Goal: Task Accomplishment & Management: Complete application form

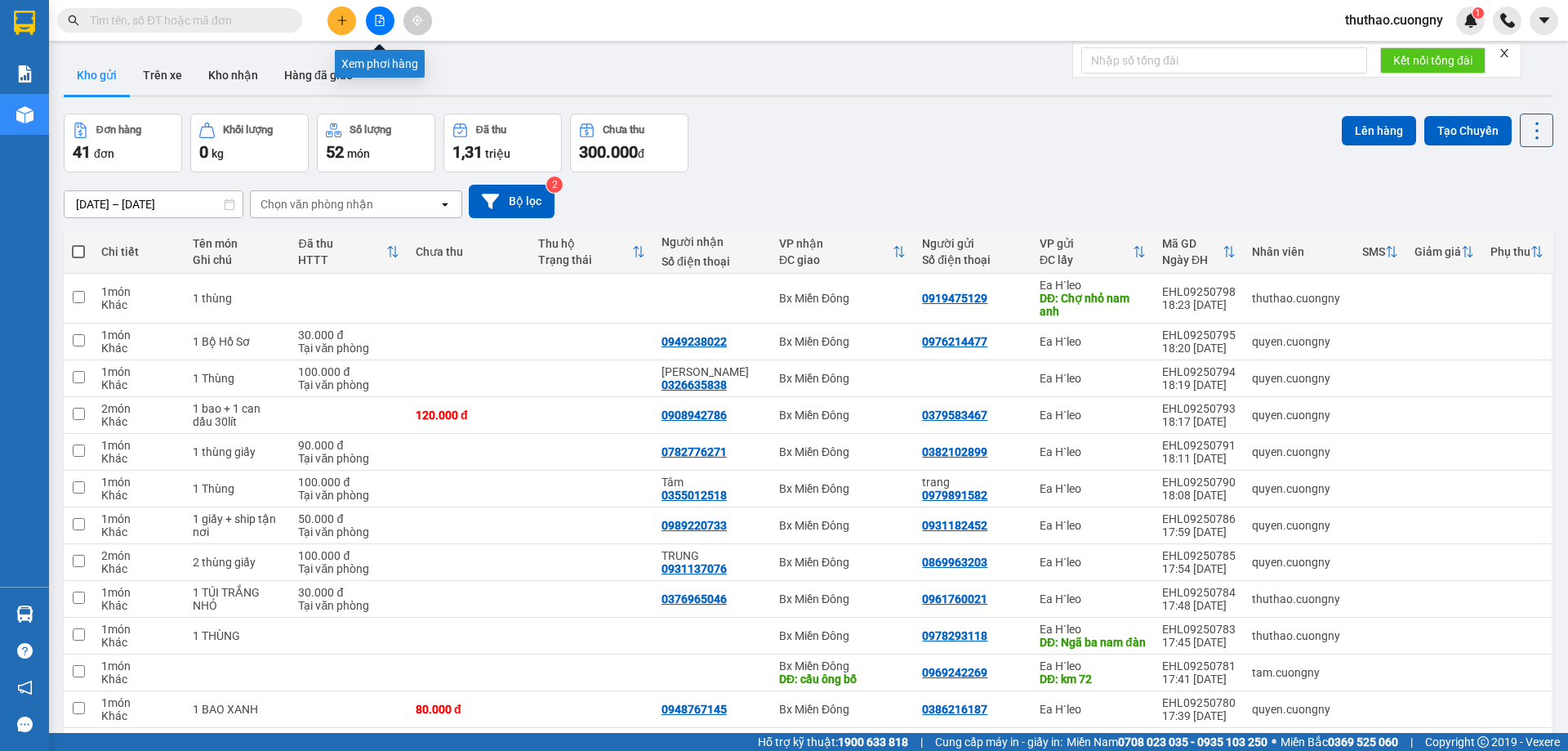
click at [375, 19] on icon "file-add" at bounding box center [380, 21] width 12 height 12
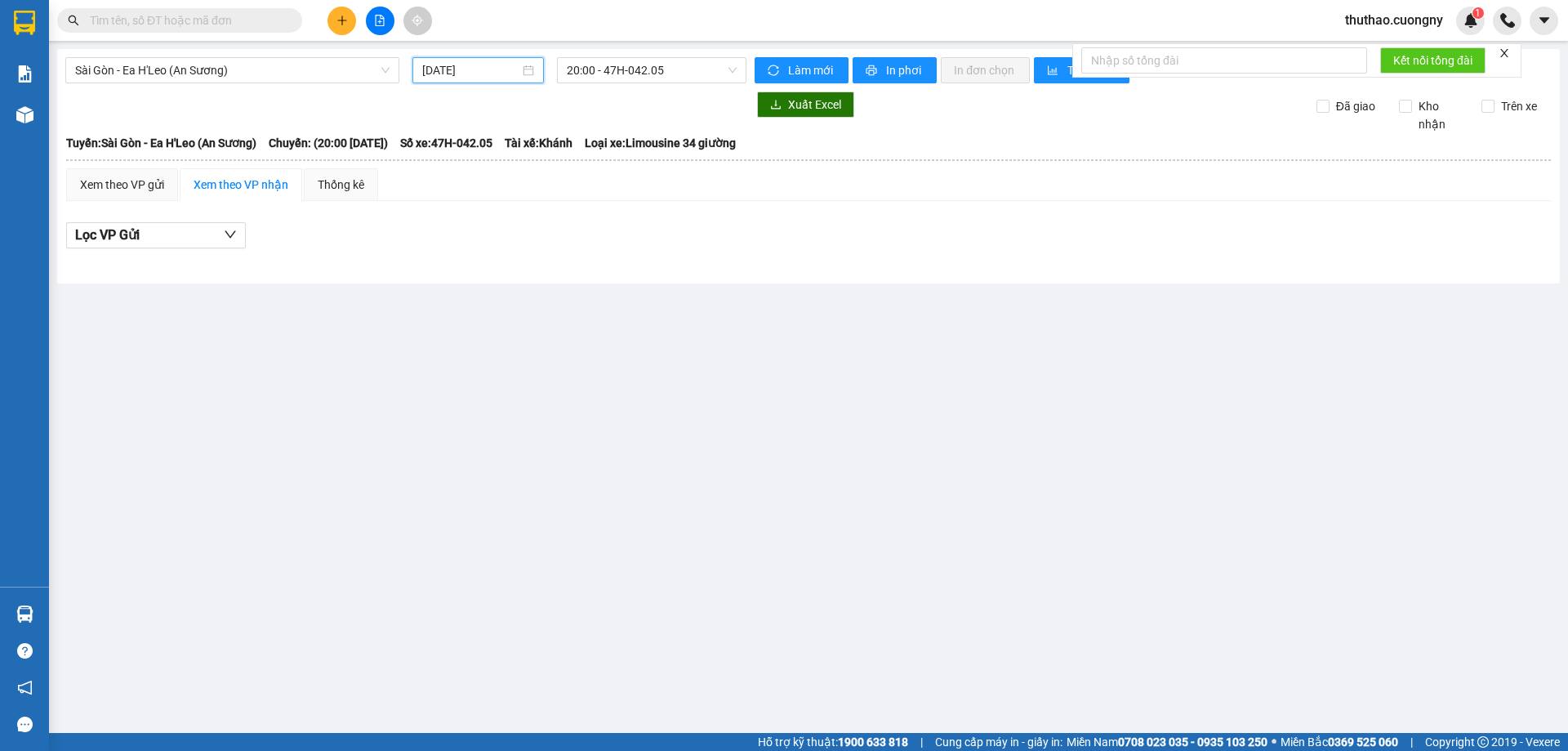
click at [458, 72] on input "[DATE]" at bounding box center [471, 70] width 97 height 18
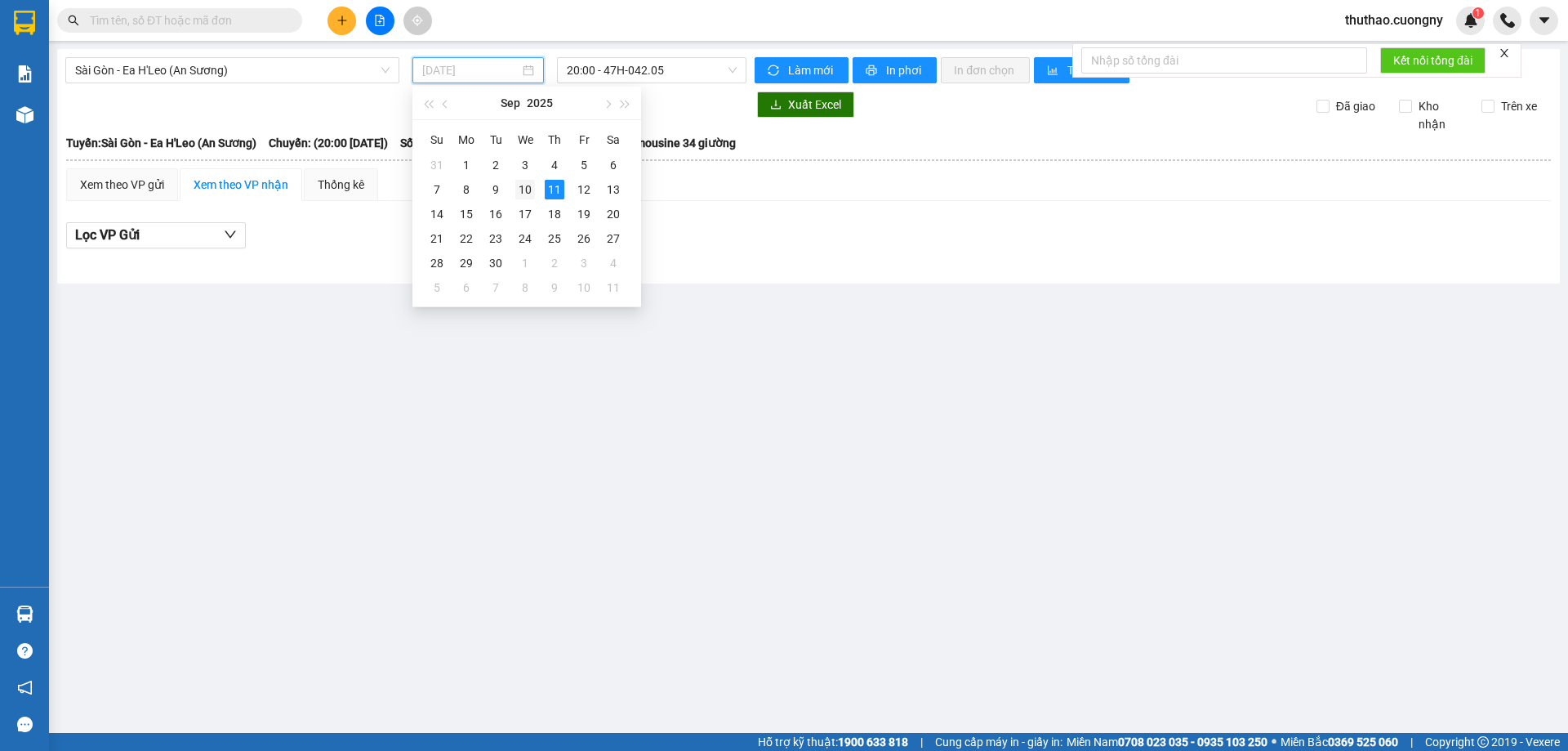
click at [526, 183] on div "10" at bounding box center [524, 189] width 19 height 19
type input "[DATE]"
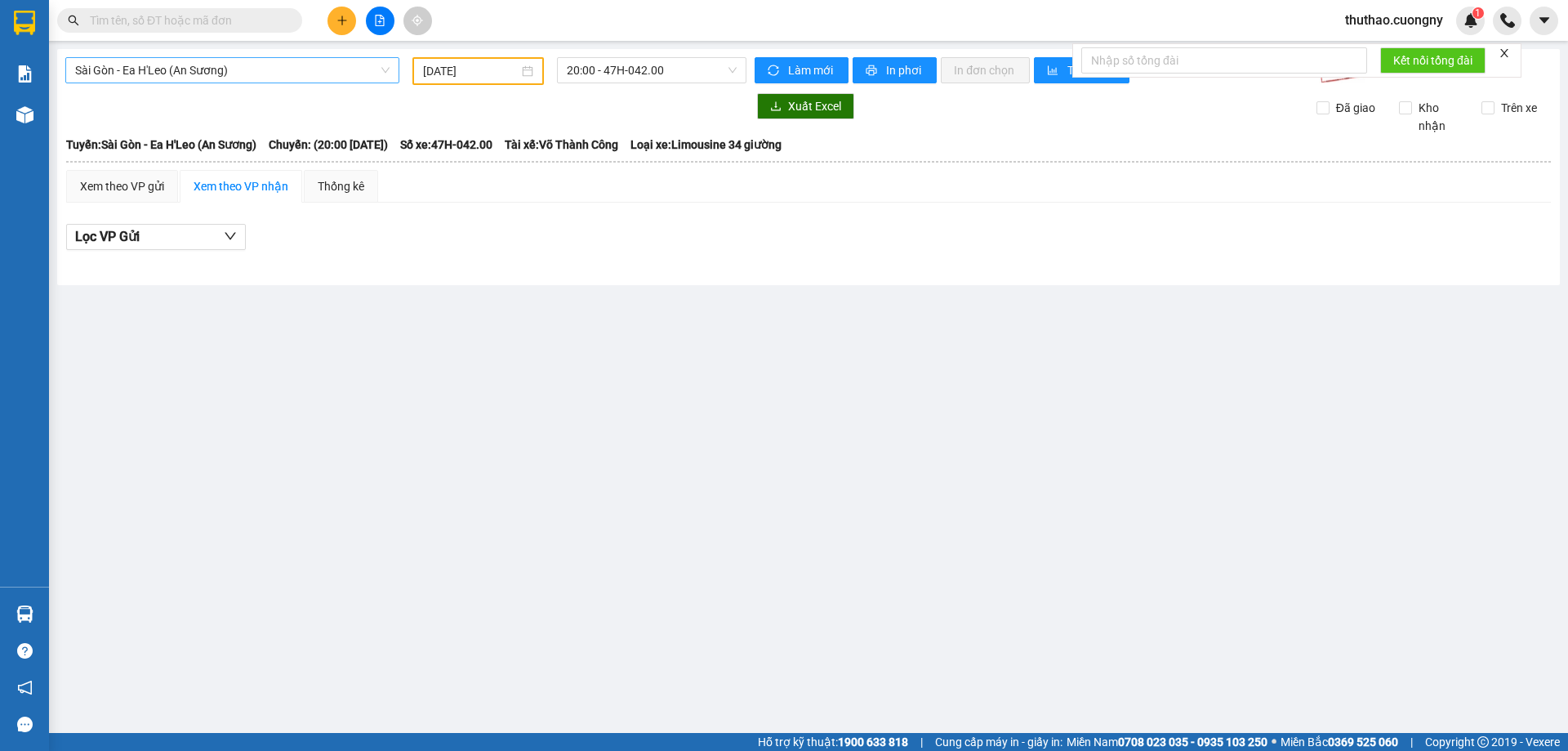
click at [167, 77] on span "Sài Gòn - Ea H'Leo (An Sương)" at bounding box center [232, 69] width 315 height 24
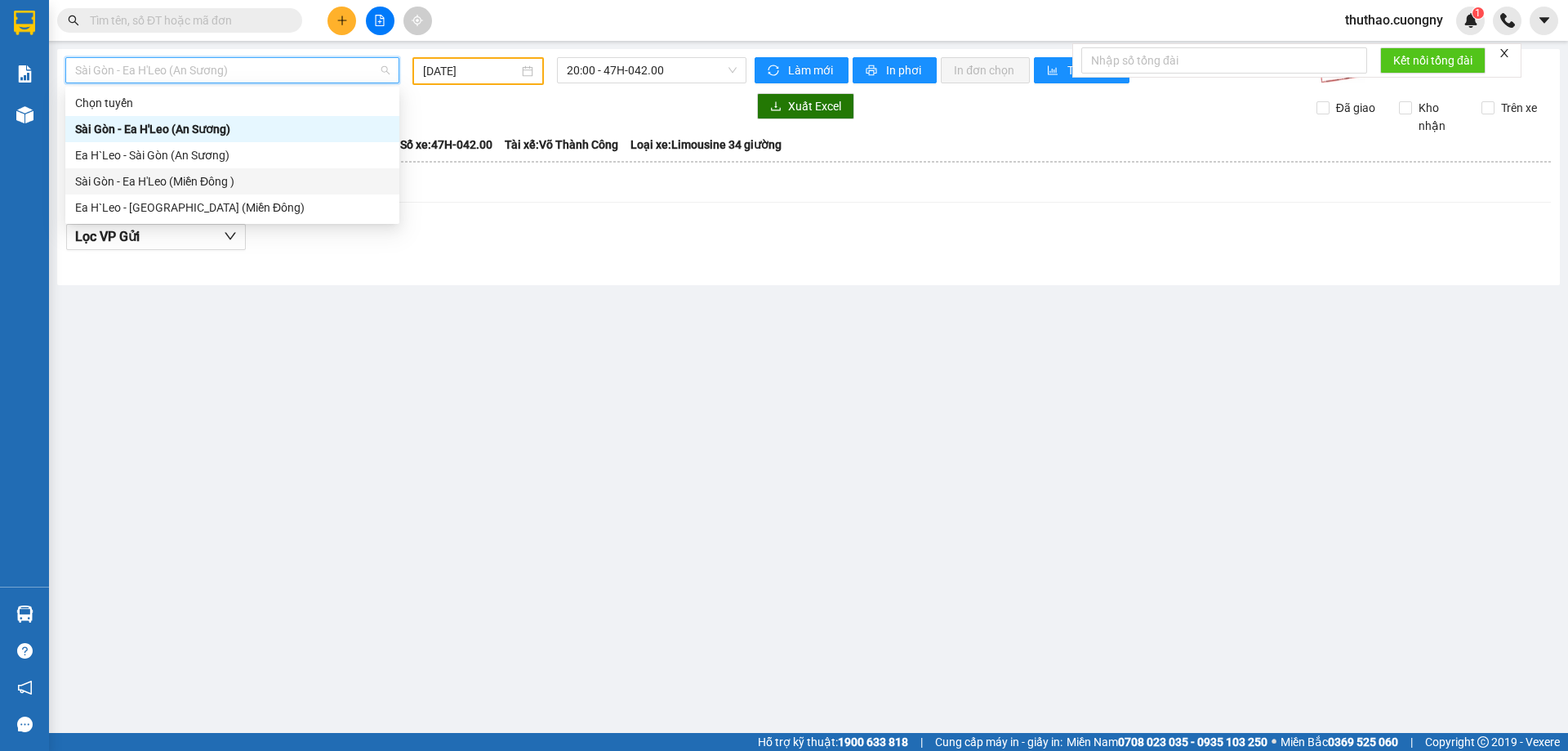
click at [169, 185] on div "Sài Gòn - Ea H'Leo (Miền Đông )" at bounding box center [232, 181] width 315 height 18
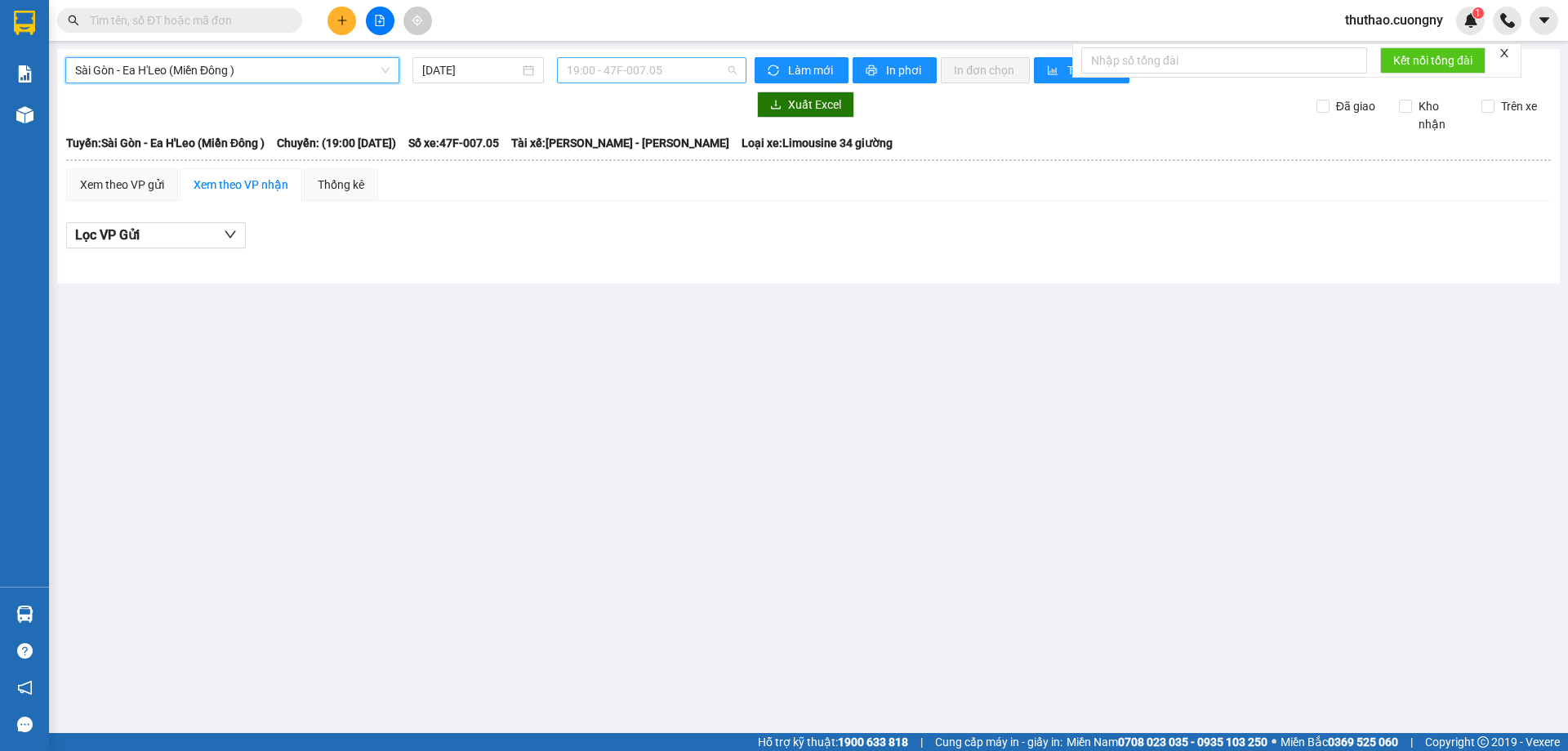
click at [653, 67] on span "19:00 - 47F-007.05" at bounding box center [651, 69] width 169 height 24
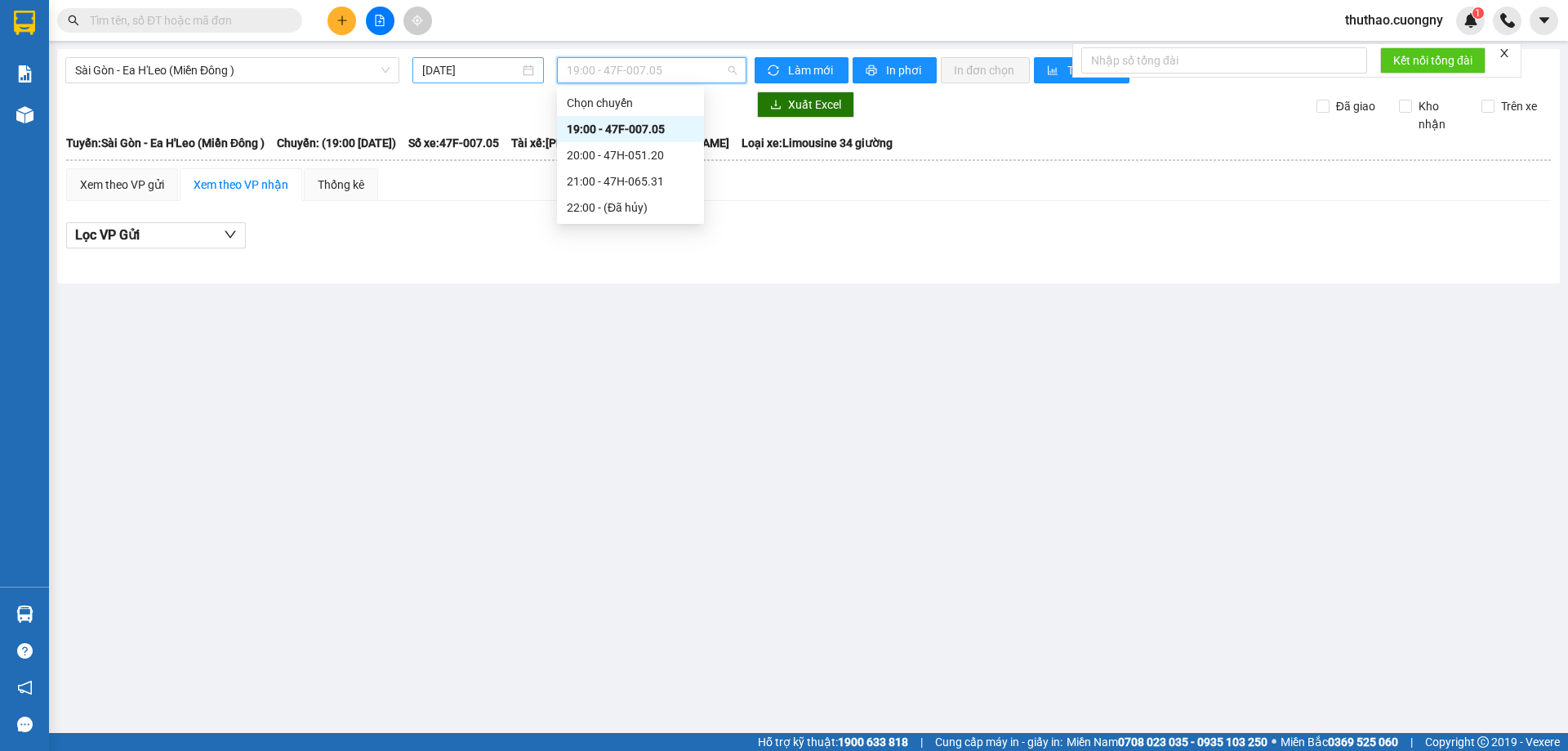
click at [484, 67] on input "[DATE]" at bounding box center [471, 70] width 97 height 18
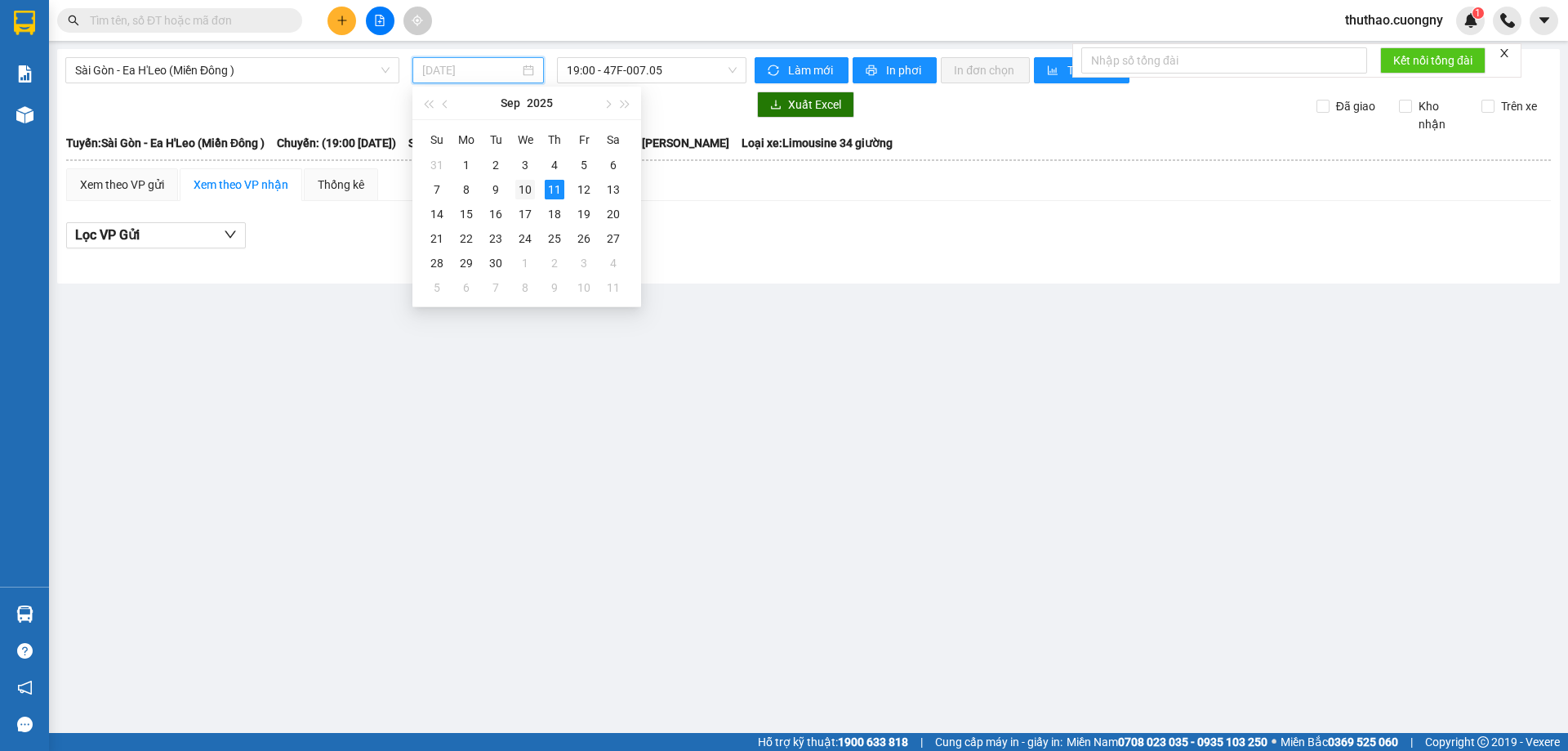
click at [520, 183] on div "10" at bounding box center [524, 189] width 19 height 19
type input "[DATE]"
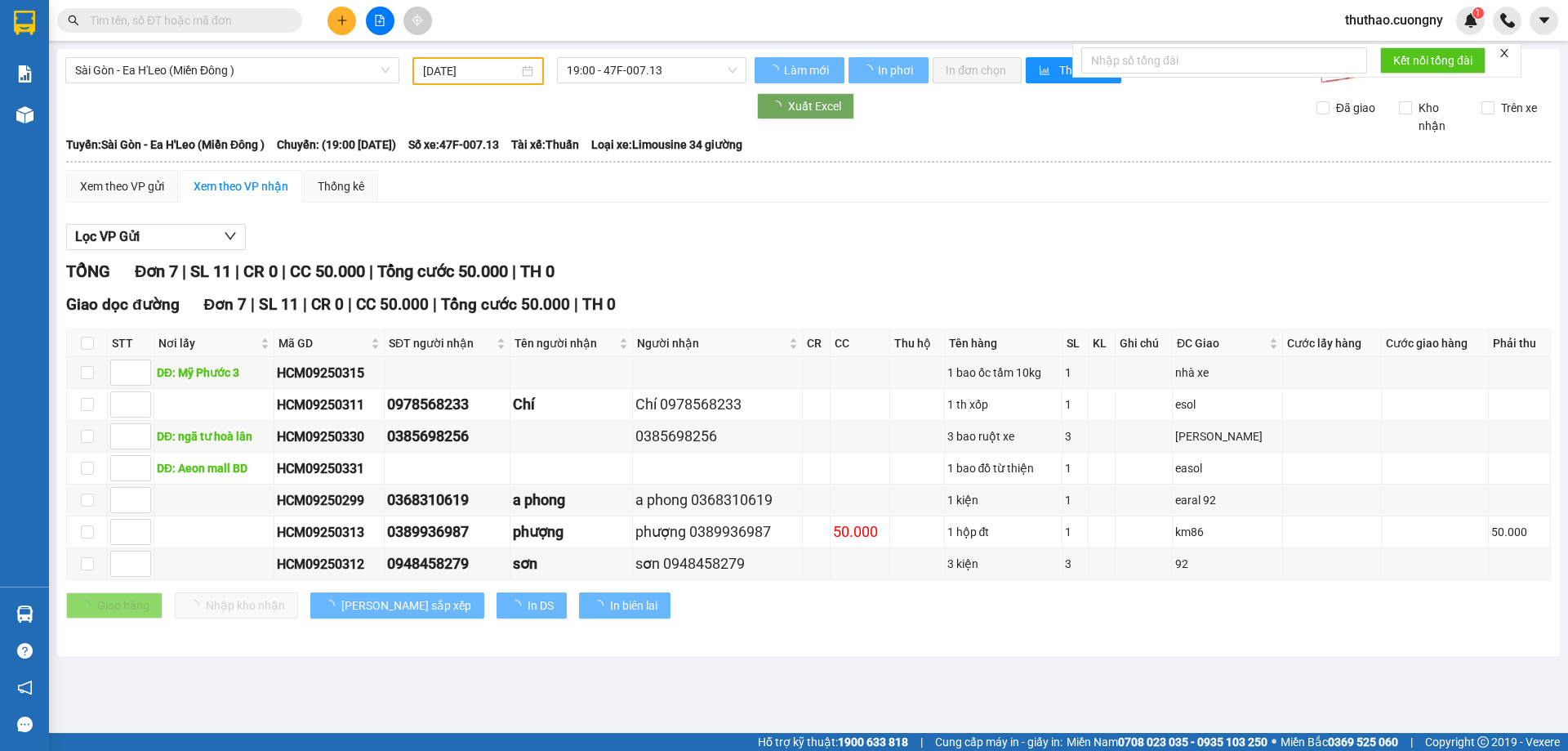
click at [640, 81] on span "19:00 - 47F-007.13" at bounding box center [651, 69] width 169 height 24
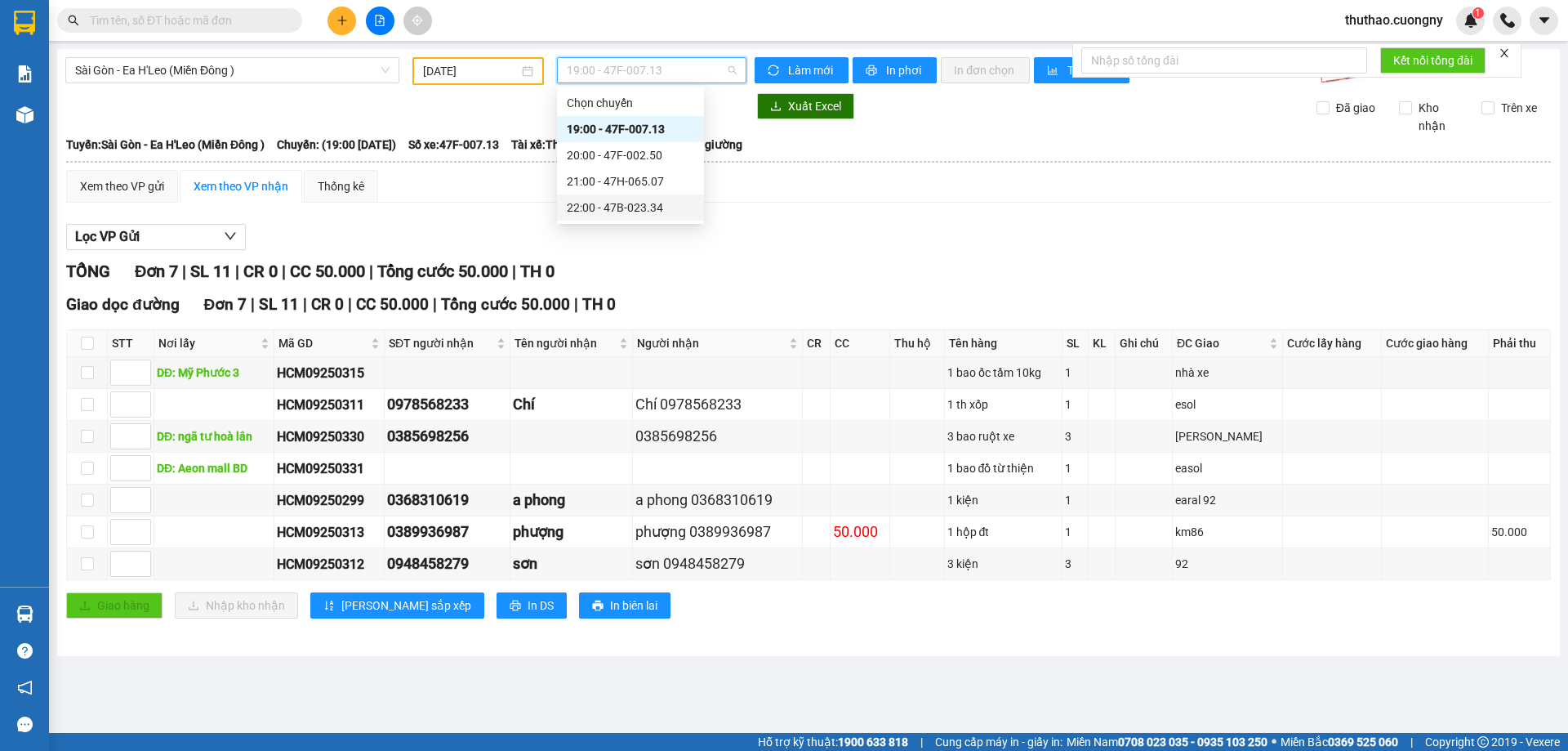
click at [622, 199] on div "22:00 - 47B-023.34" at bounding box center [630, 208] width 128 height 18
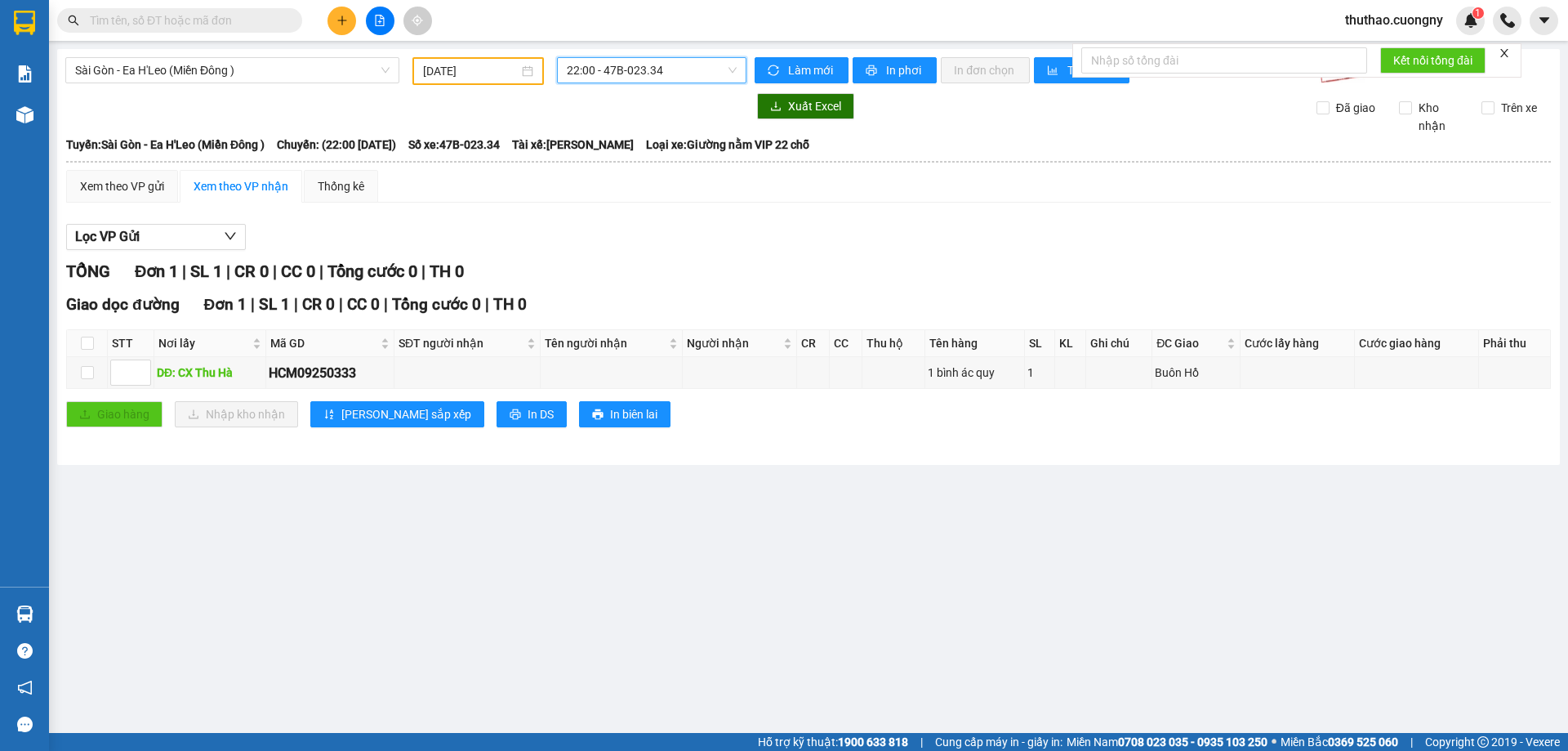
click at [640, 64] on span "22:00 - 47B-023.34" at bounding box center [651, 69] width 169 height 24
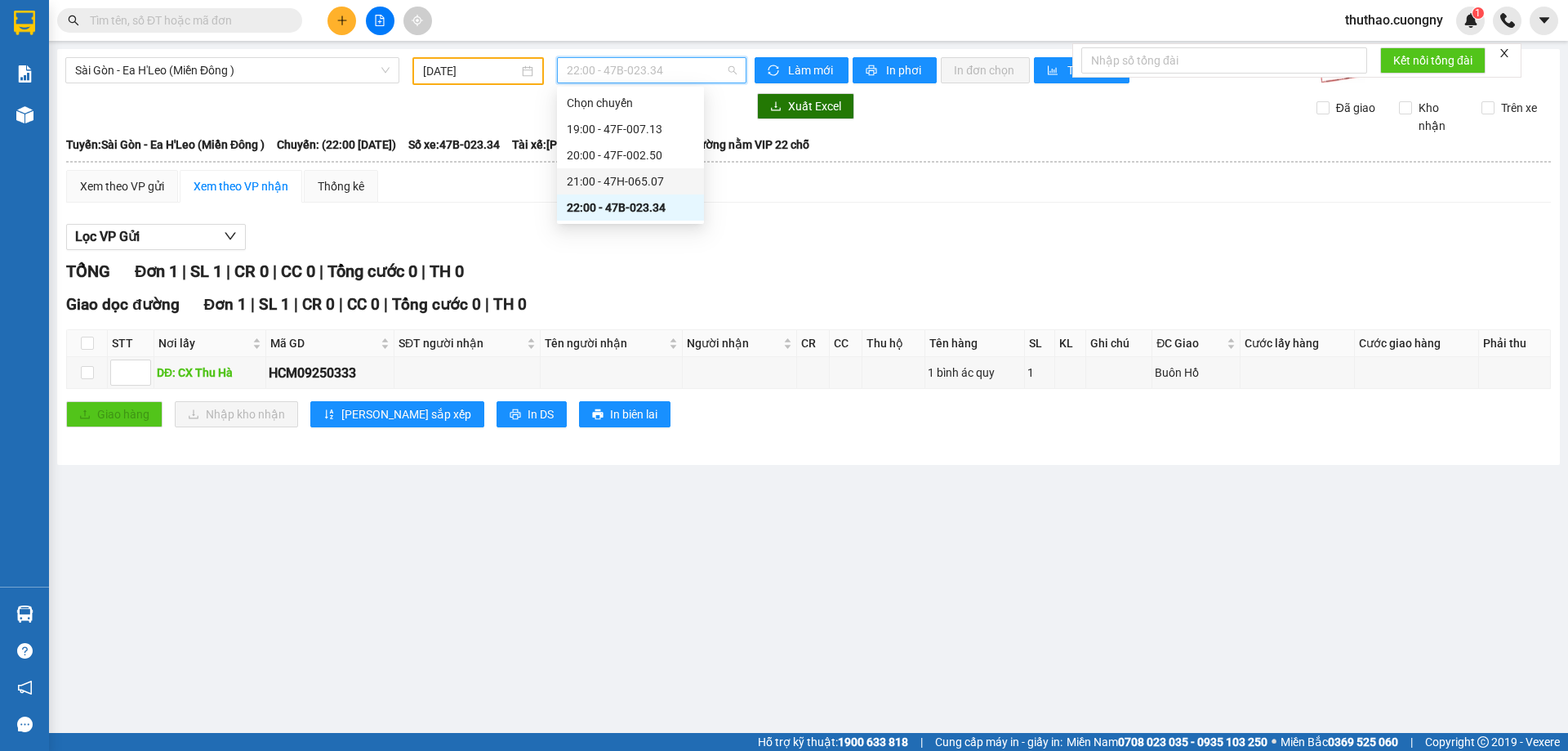
click at [610, 180] on div "21:00 - 47H-065.07" at bounding box center [630, 181] width 128 height 18
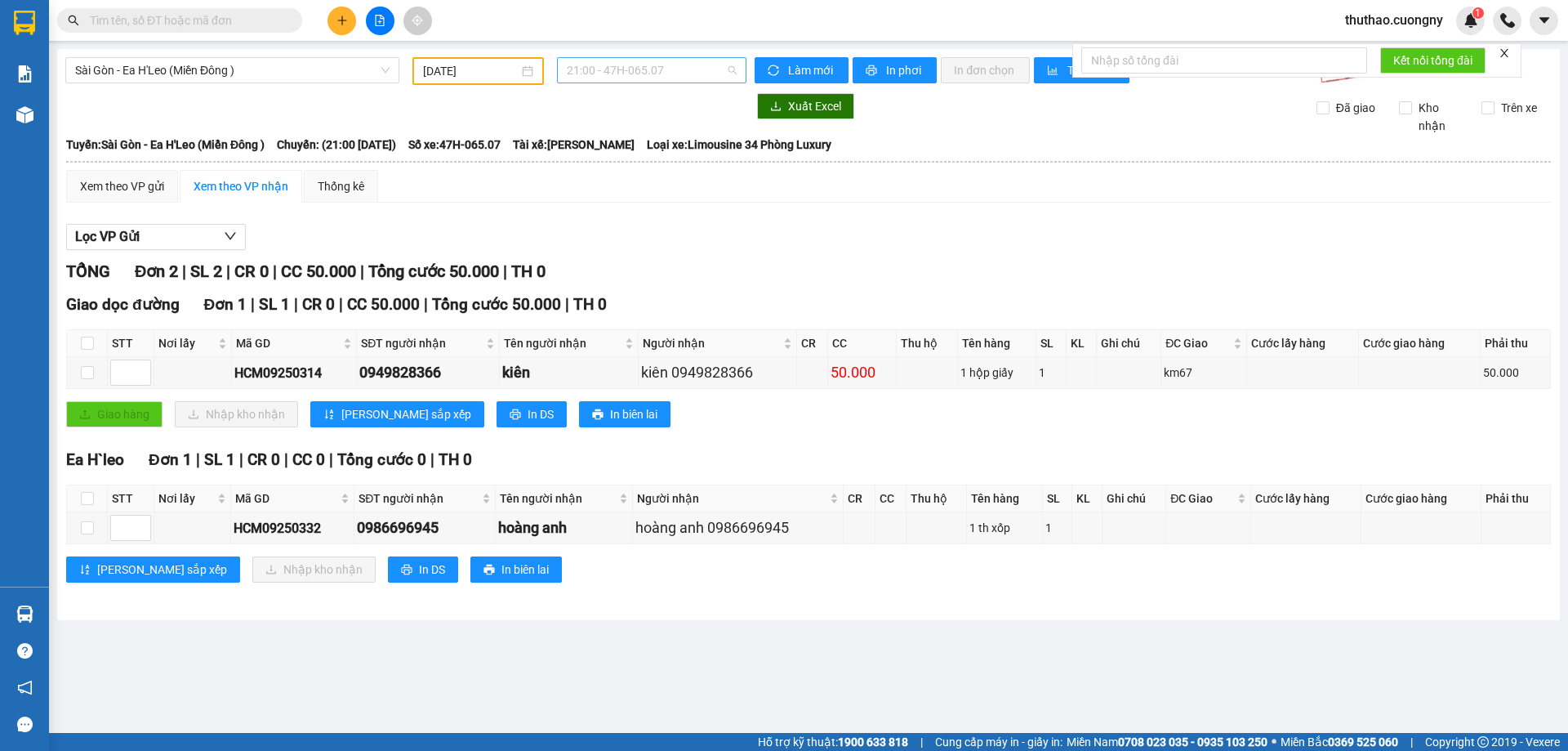
click at [650, 77] on span "21:00 - 47H-065.07" at bounding box center [651, 69] width 169 height 24
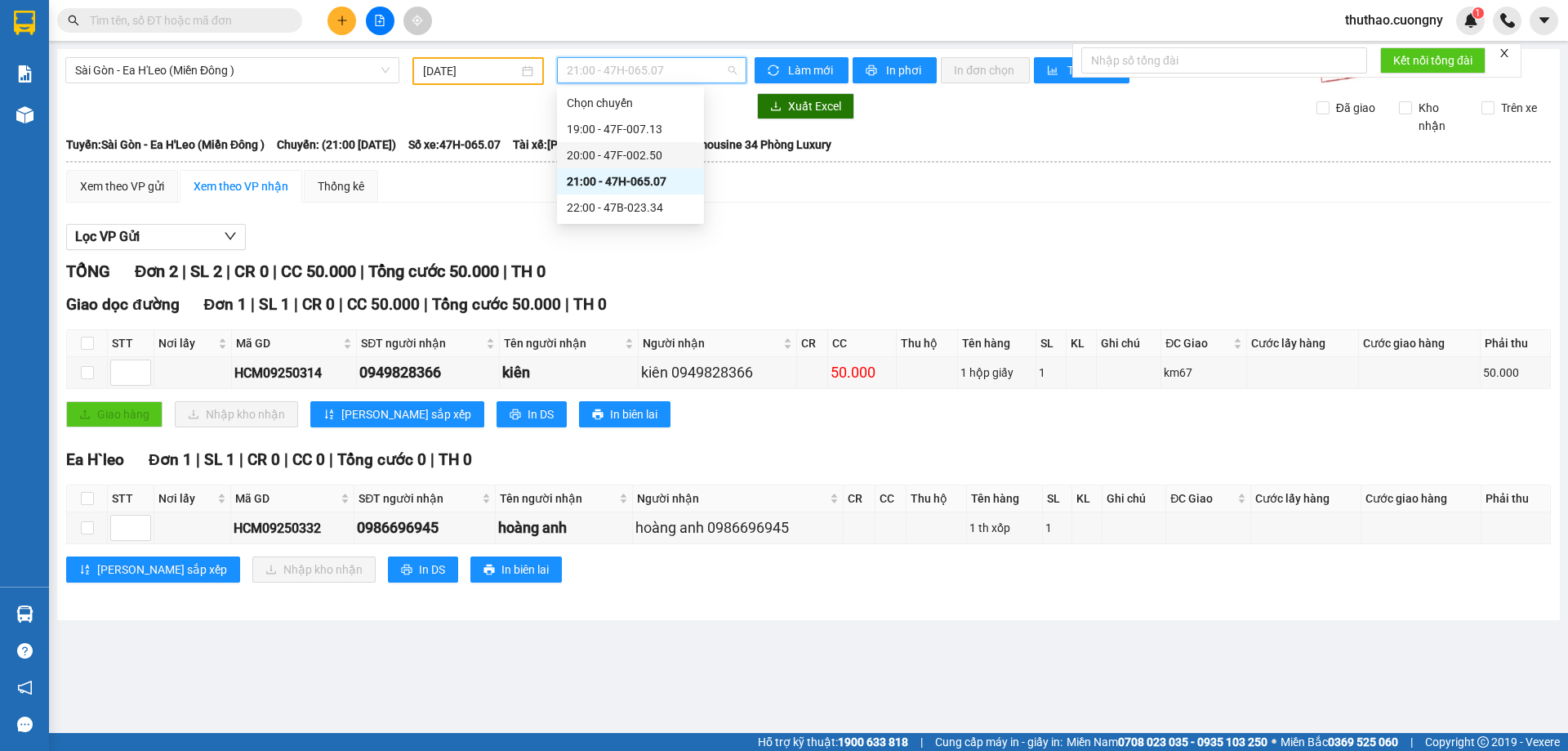
click at [642, 154] on div "20:00 - 47F-002.50" at bounding box center [630, 155] width 128 height 18
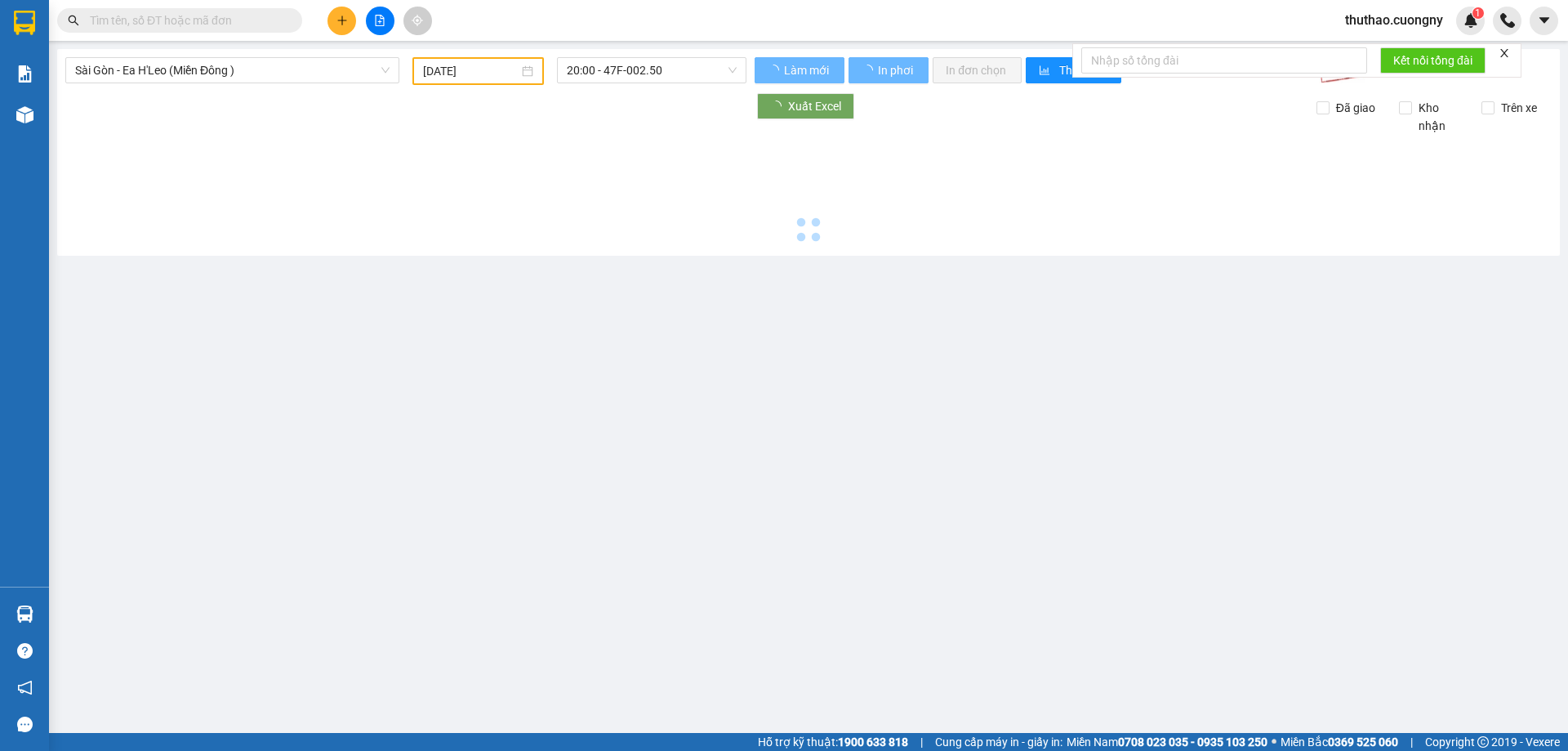
click at [642, 154] on div at bounding box center [808, 190] width 1486 height 113
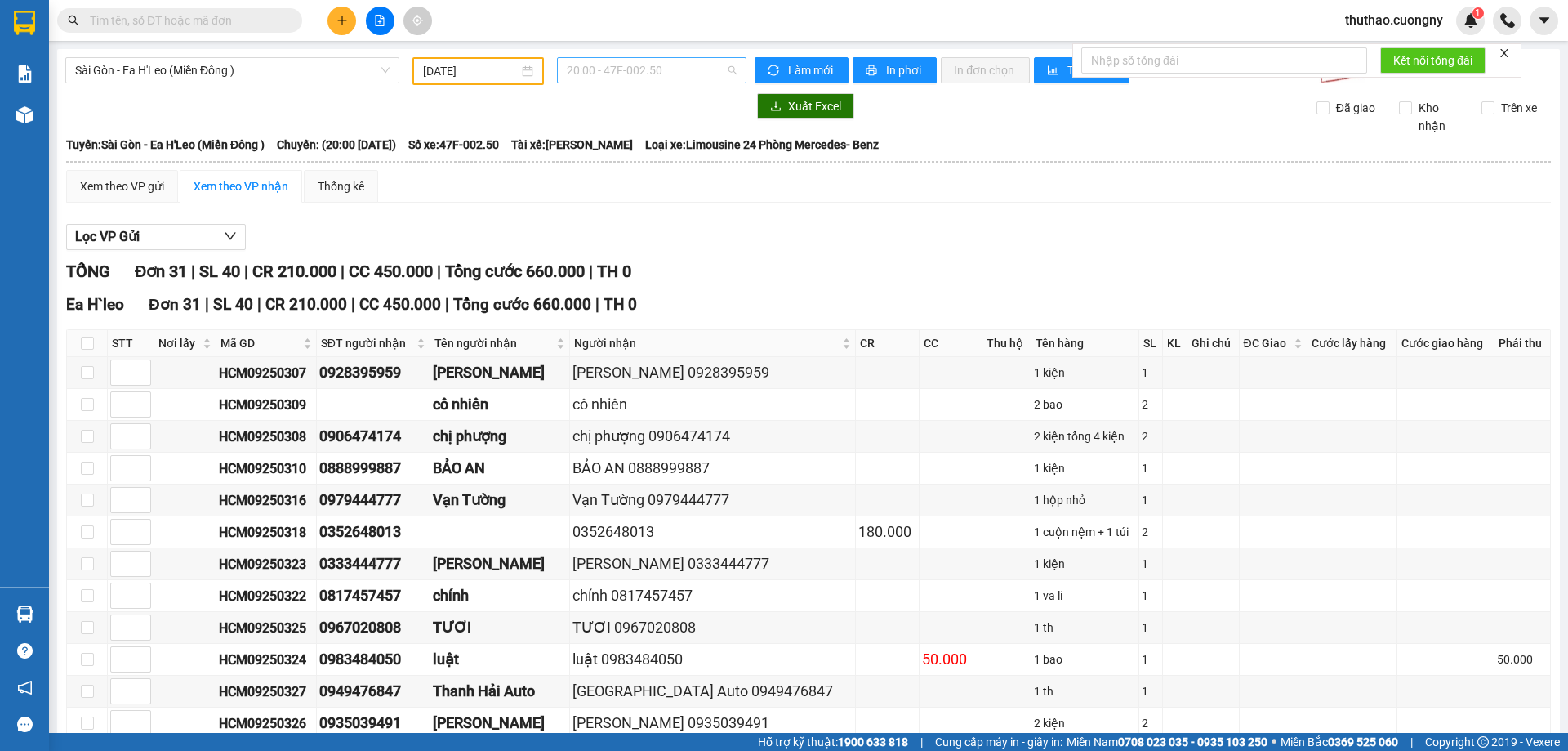
click at [655, 80] on span "20:00 - 47F-002.50" at bounding box center [651, 69] width 169 height 24
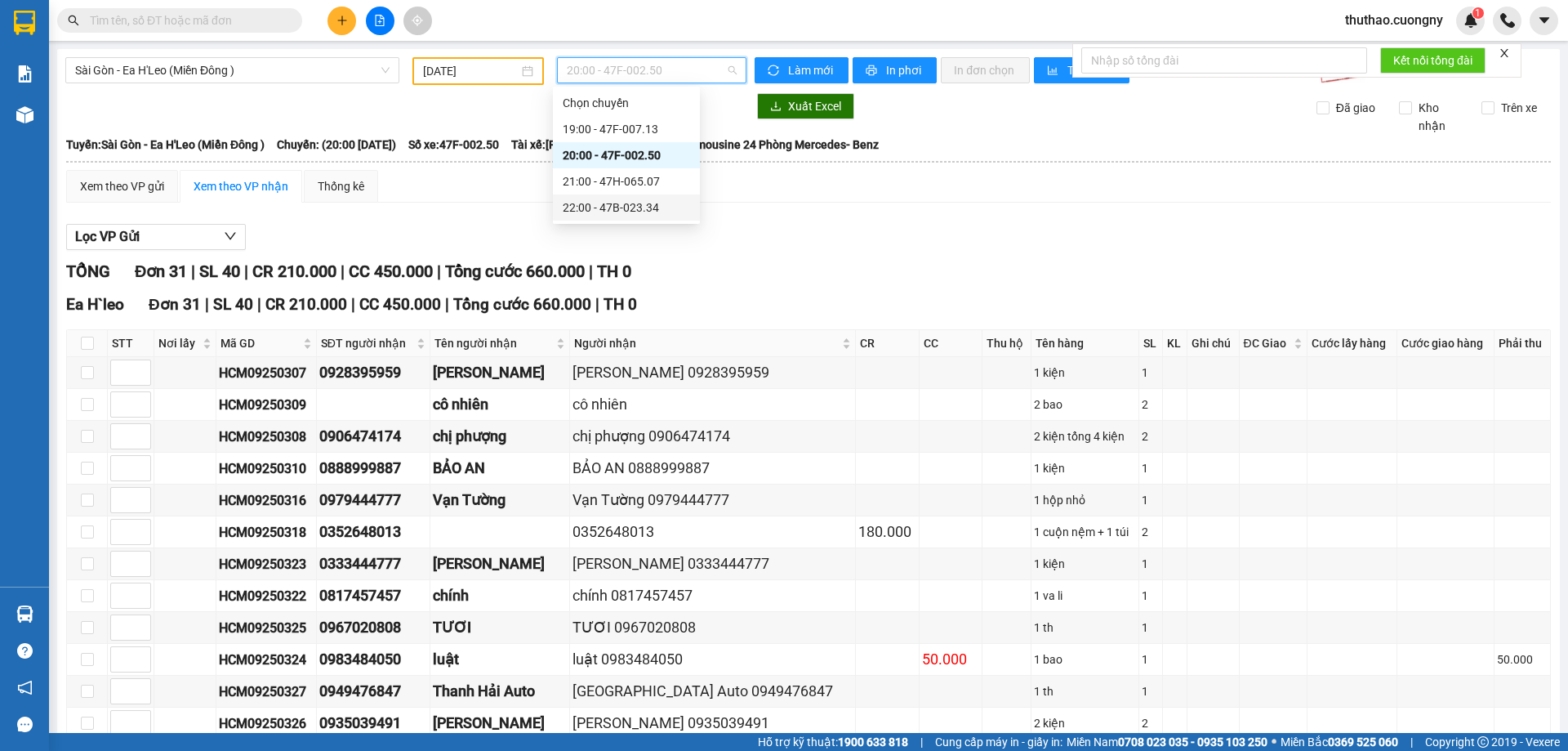
click at [651, 206] on div "22:00 - 47B-023.34" at bounding box center [626, 208] width 128 height 18
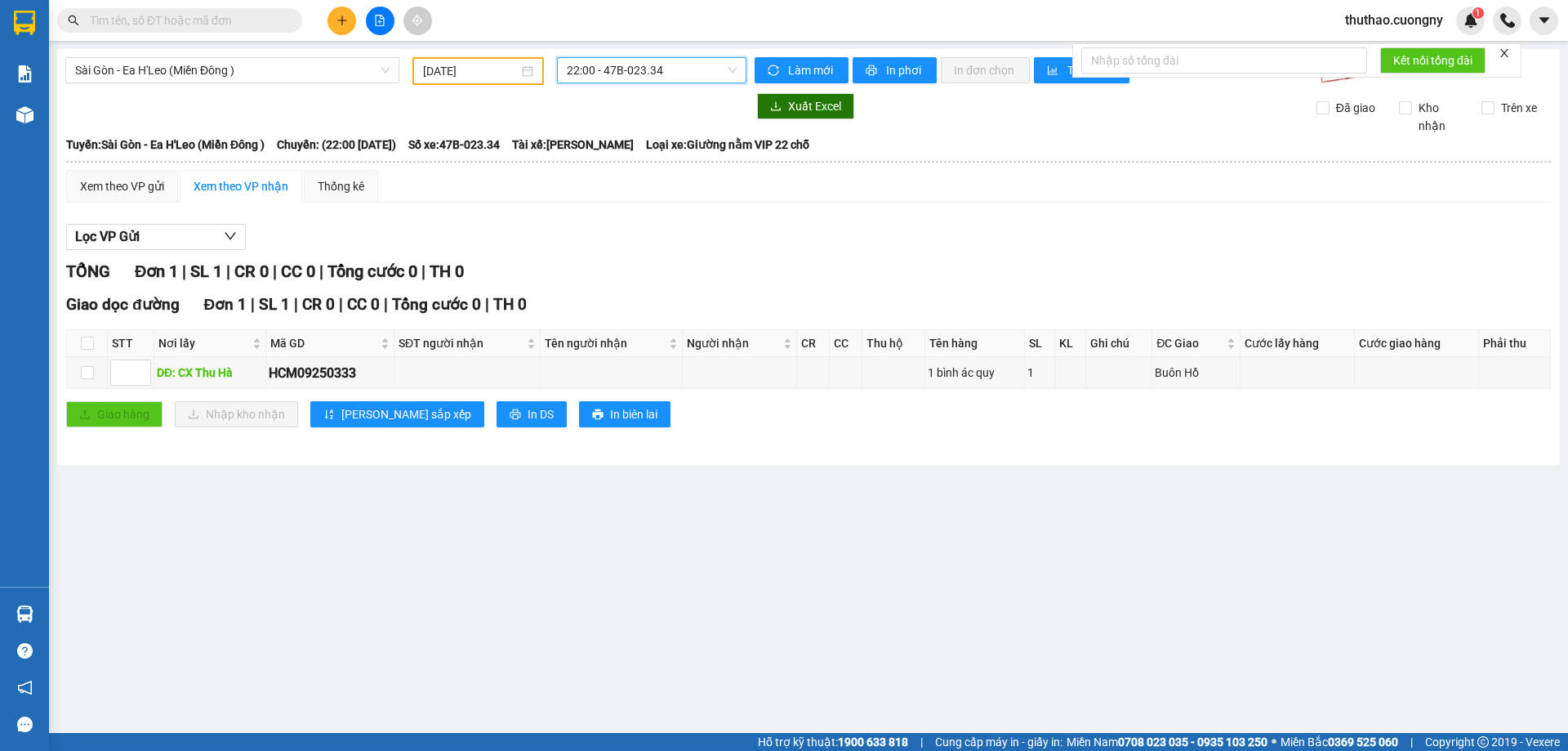
click at [588, 81] on span "22:00 - 47B-023.34" at bounding box center [651, 69] width 169 height 24
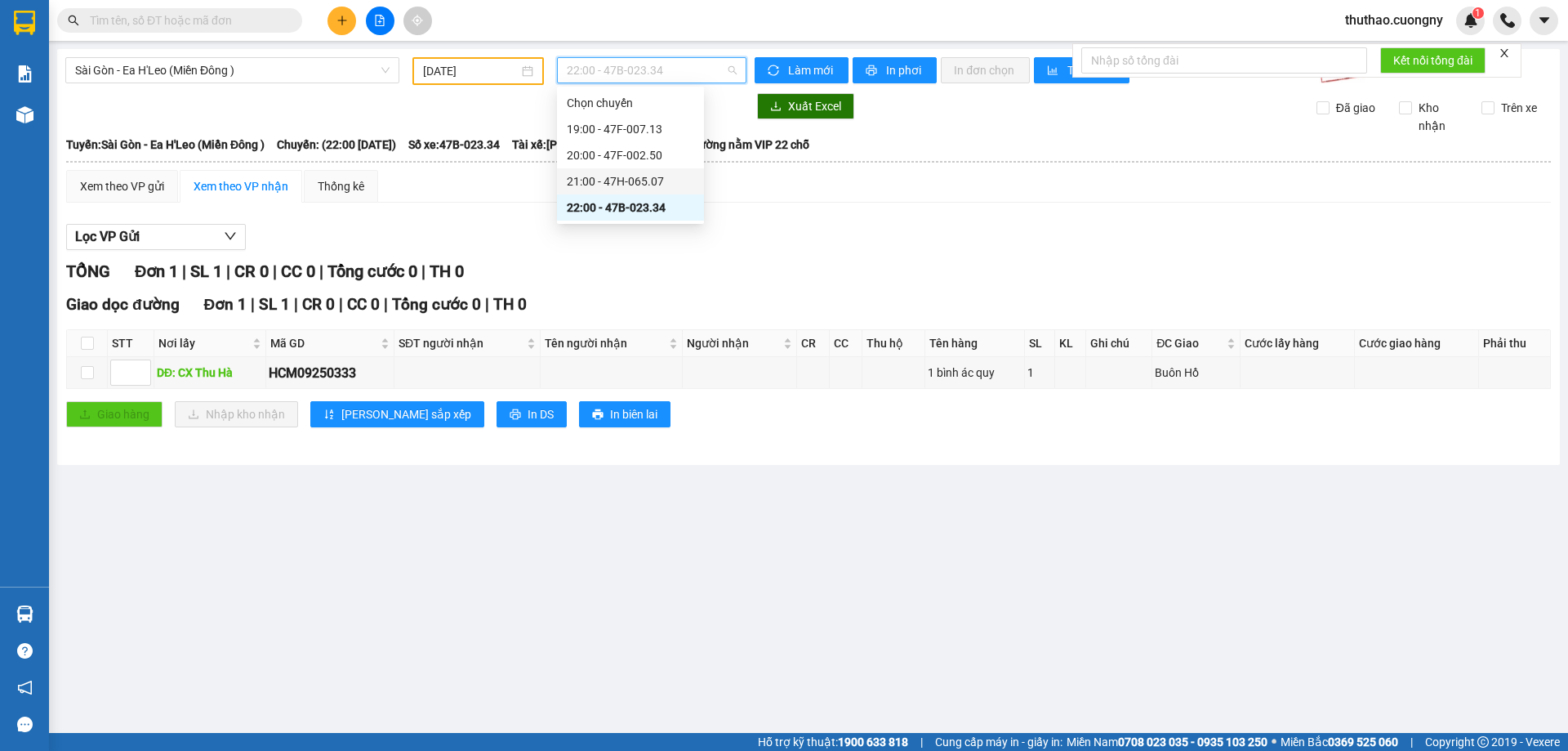
click at [604, 188] on div "21:00 - 47H-065.07" at bounding box center [630, 181] width 128 height 18
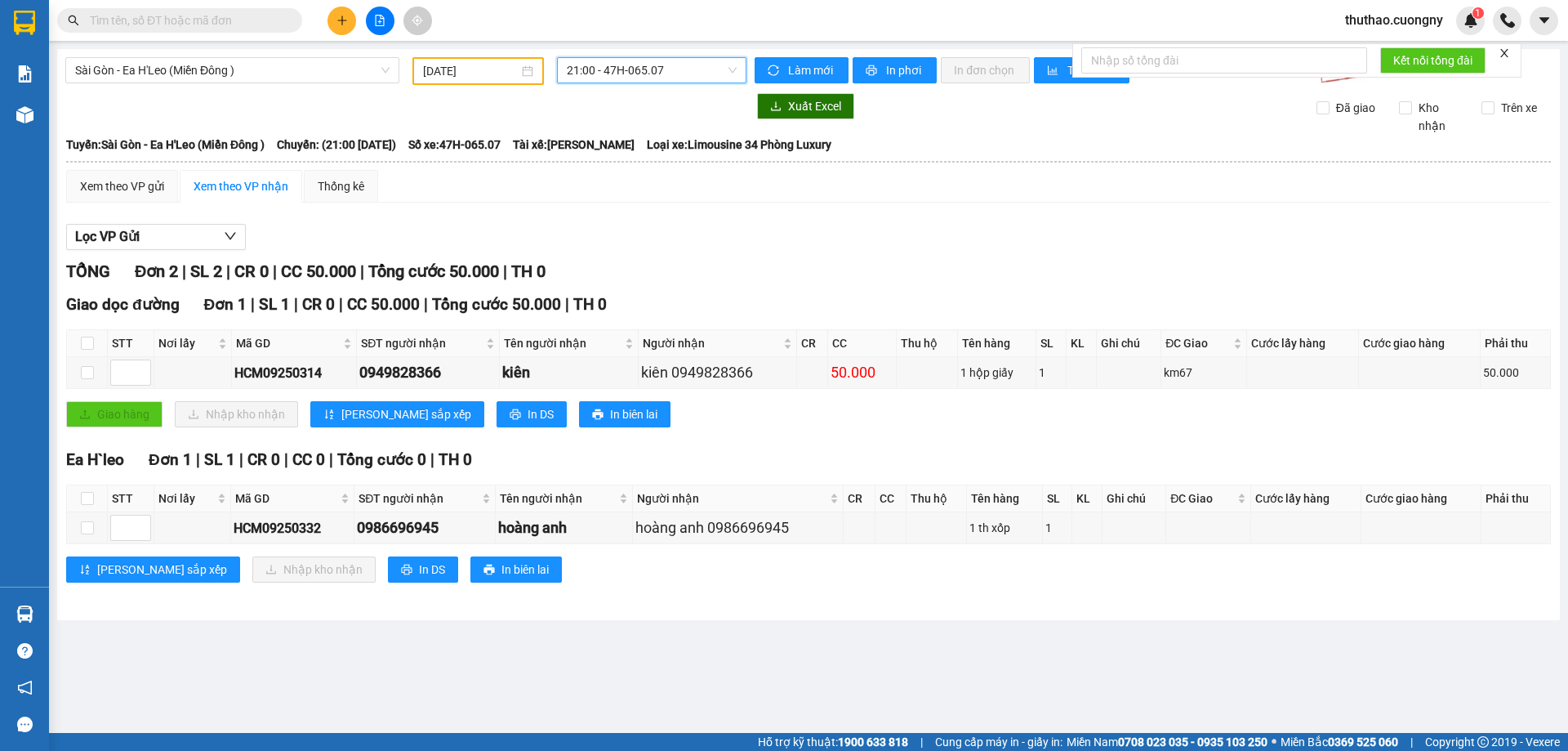
click at [618, 66] on span "21:00 - 47H-065.07" at bounding box center [651, 69] width 169 height 24
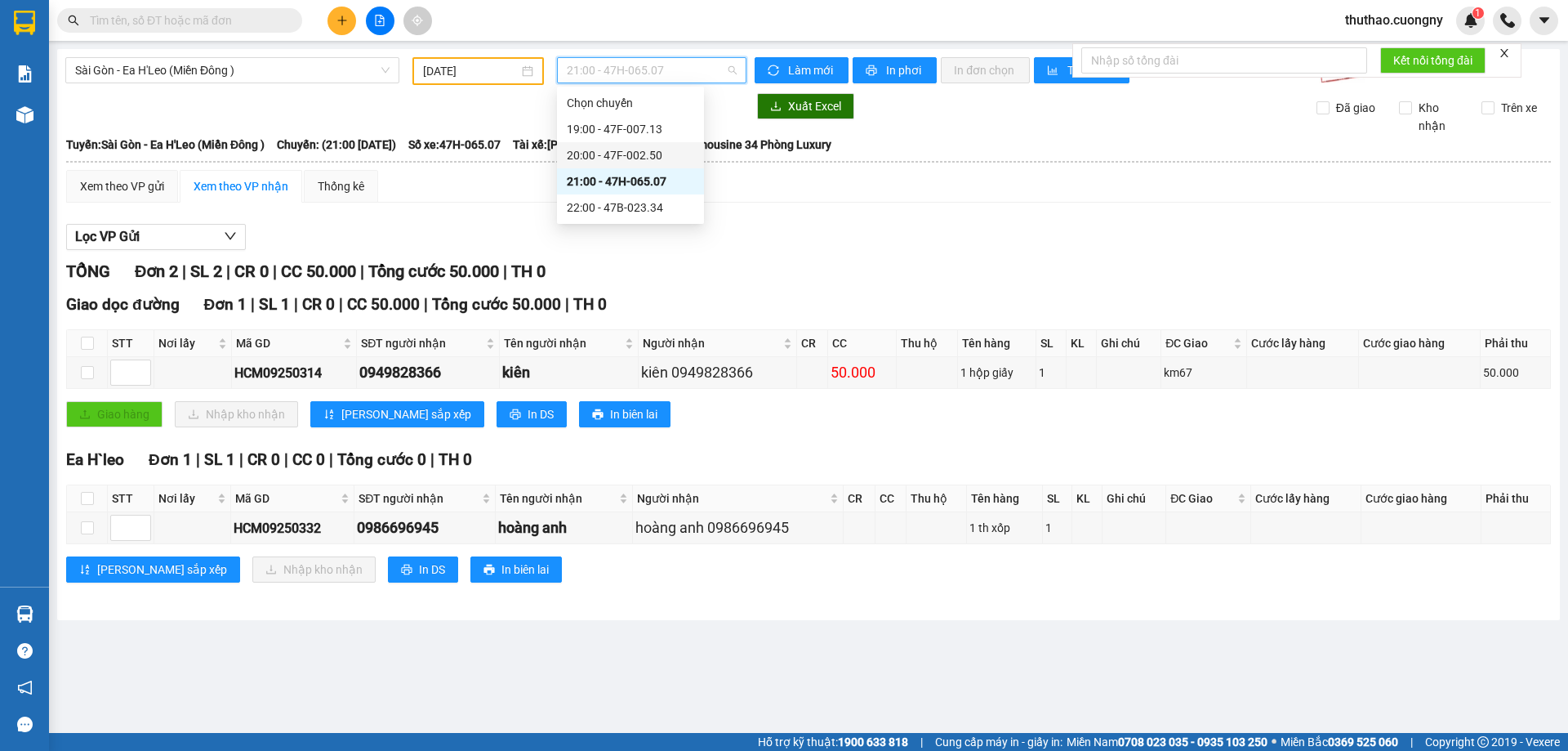
click at [611, 160] on div "20:00 - 47F-002.50" at bounding box center [630, 155] width 128 height 18
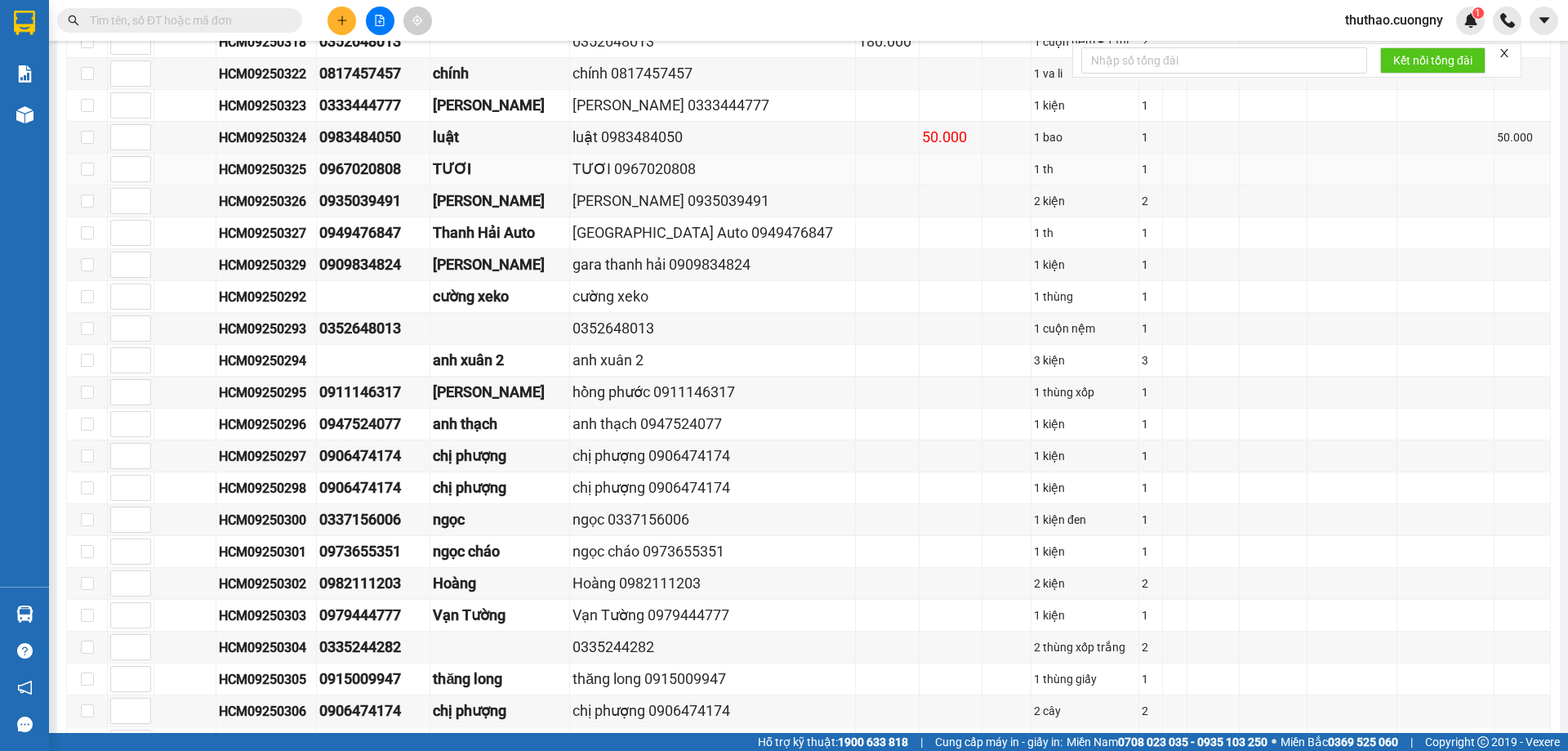
scroll to position [653, 0]
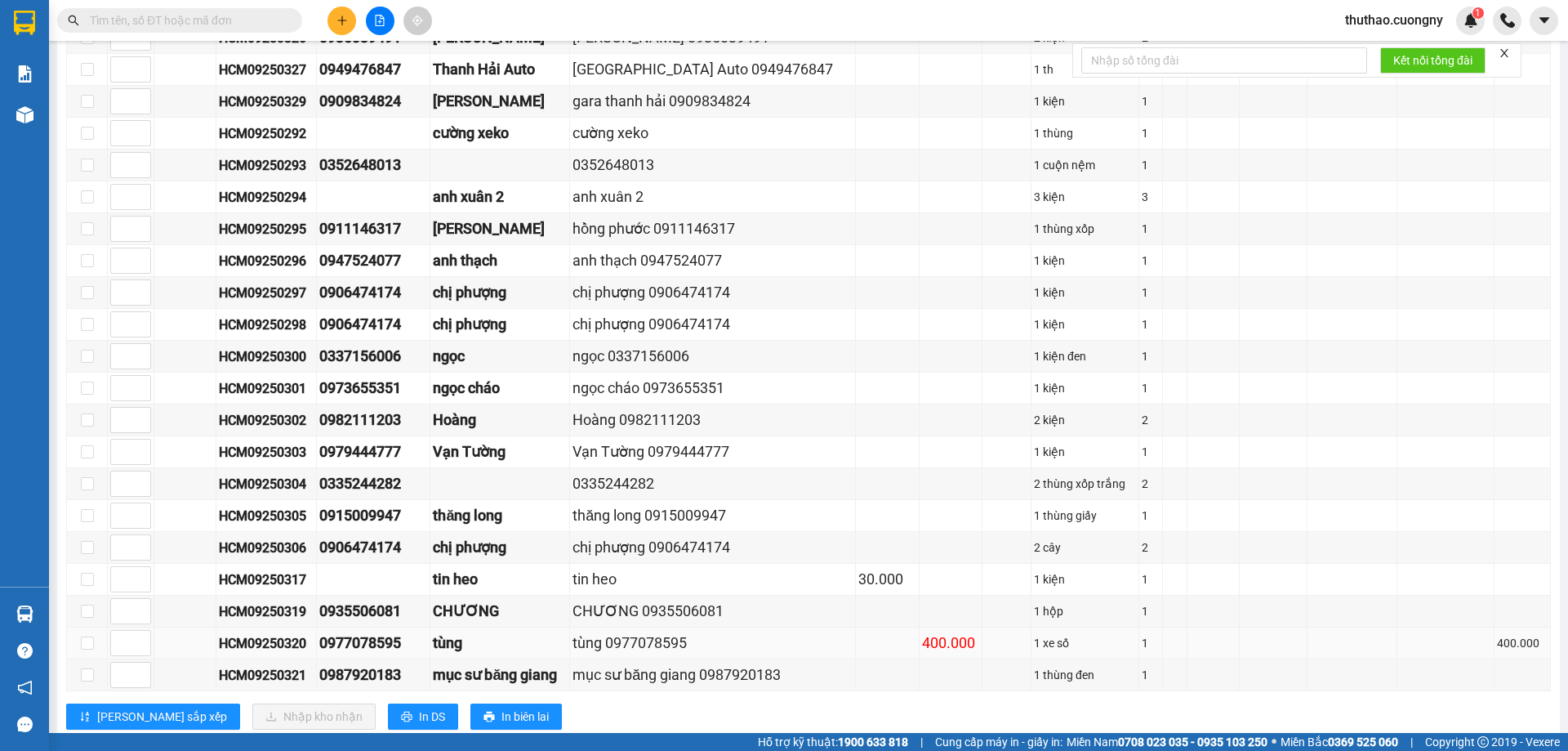
click at [919, 647] on td "400.000" at bounding box center [950, 643] width 63 height 32
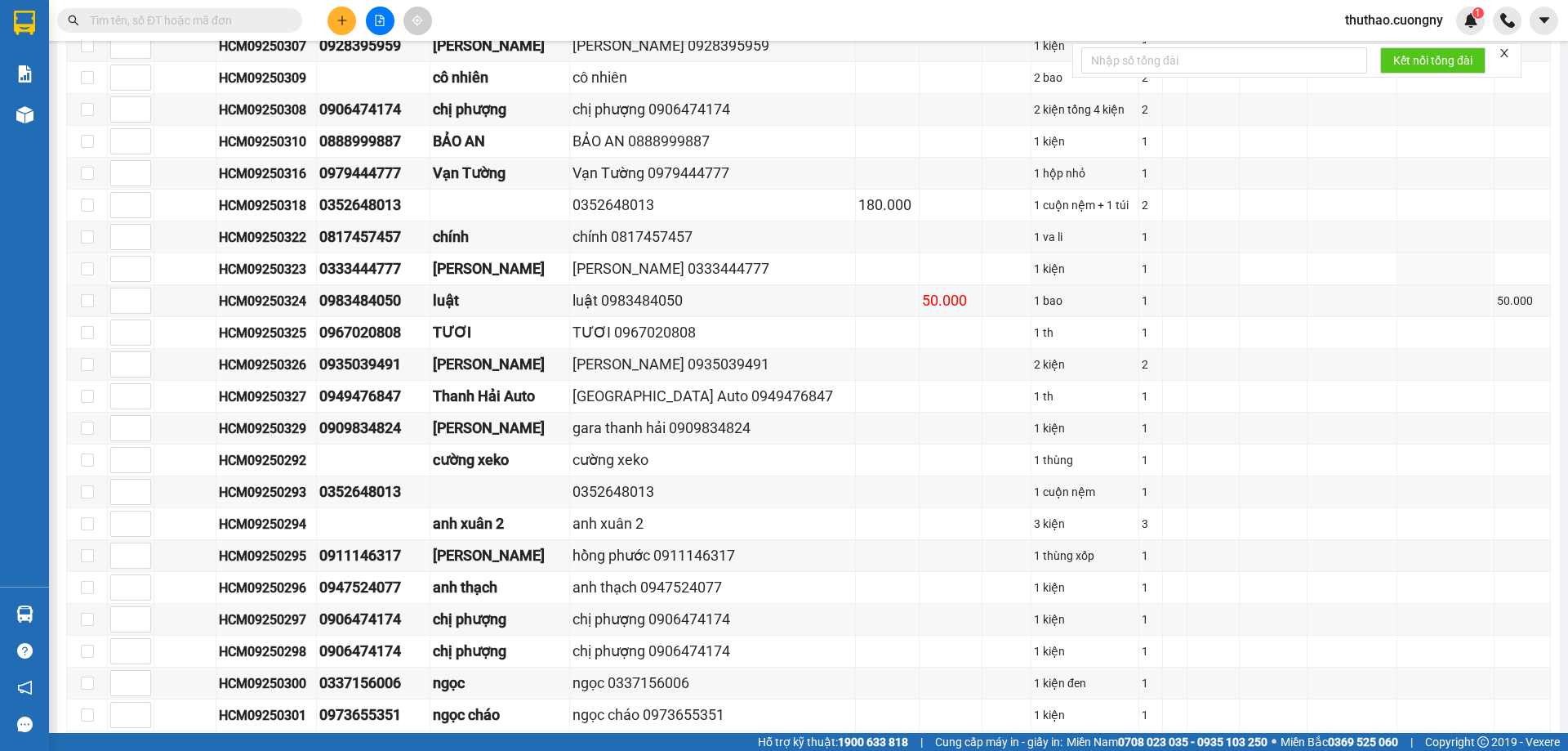
scroll to position [696, 0]
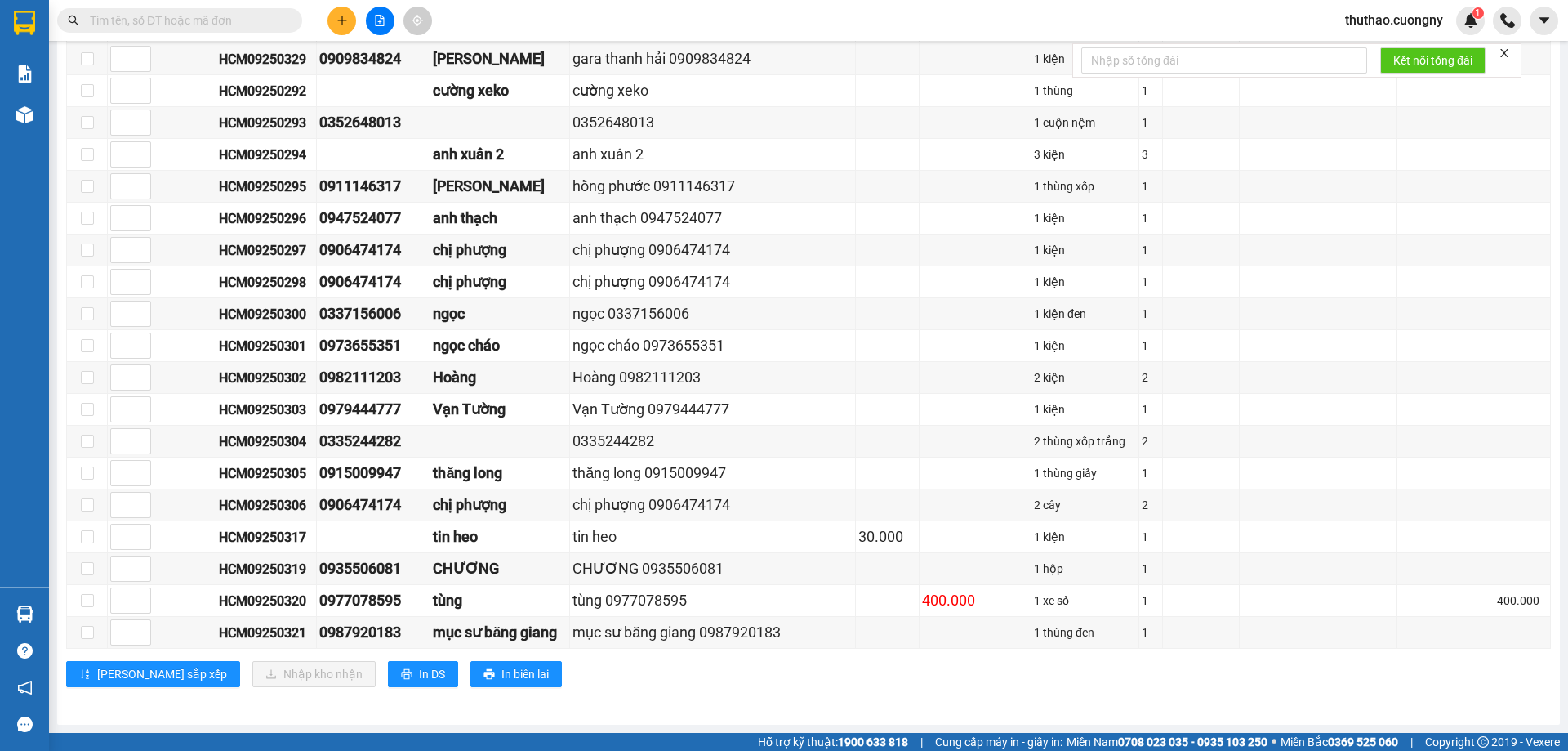
click at [336, 28] on button at bounding box center [341, 21] width 28 height 28
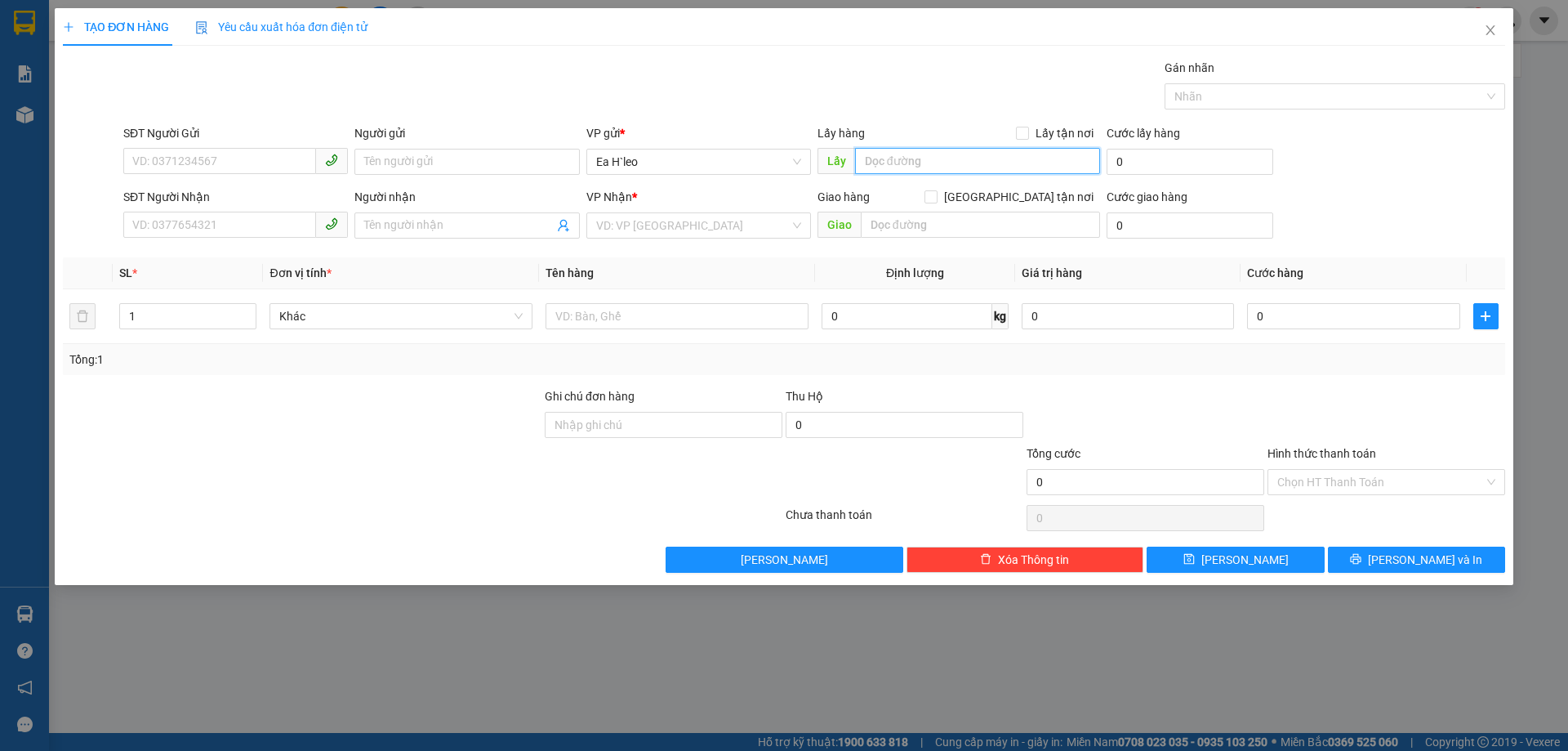
click at [905, 150] on input "text" at bounding box center [977, 160] width 245 height 26
click at [199, 143] on div "SĐT Người Gửi" at bounding box center [235, 136] width 225 height 24
click at [198, 154] on input "SĐT Người Gửi" at bounding box center [220, 160] width 193 height 26
paste input "0975147347"
type input "0975147347"
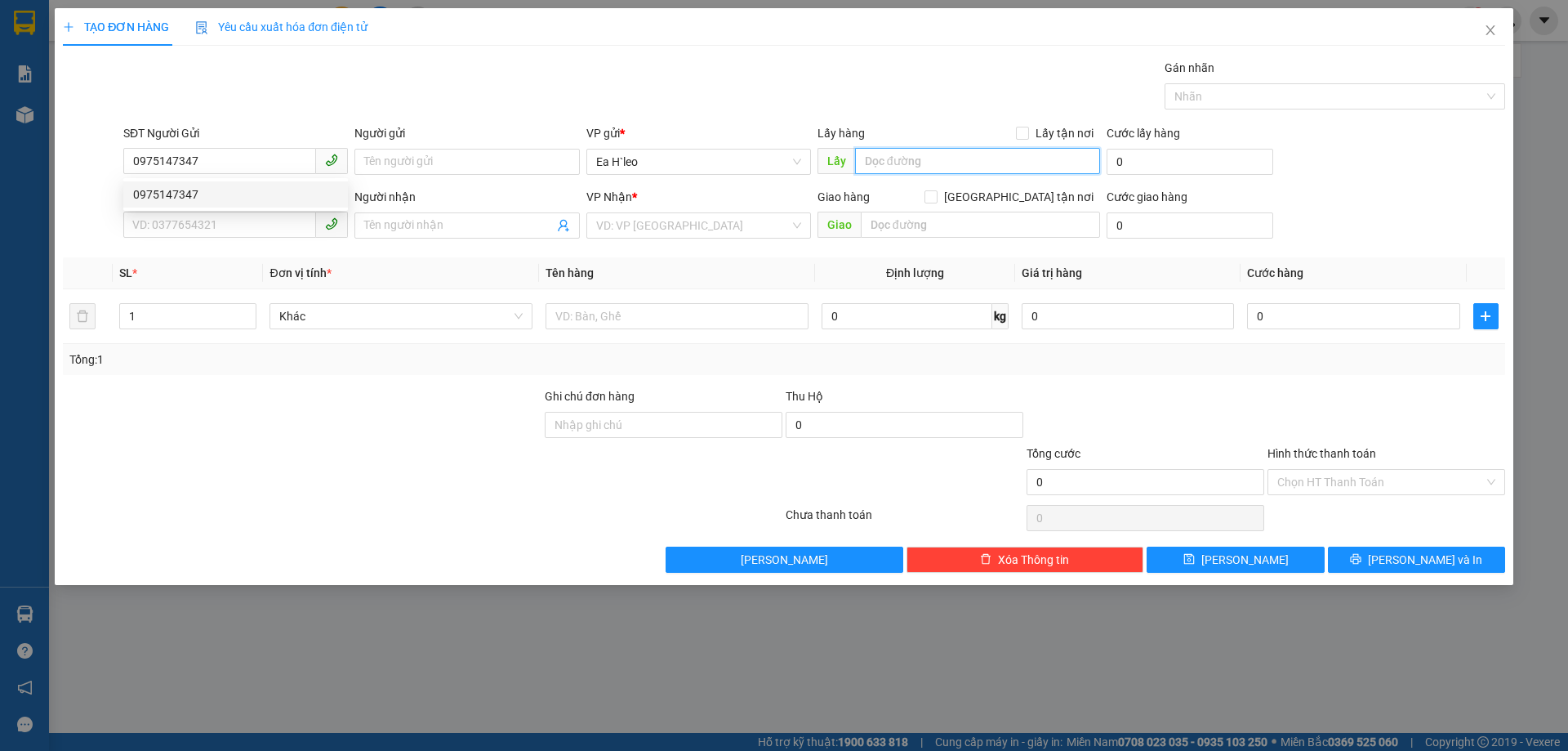
click at [938, 159] on input "text" at bounding box center [977, 160] width 245 height 26
type input "u"
click at [870, 155] on input "ủy ban xã cư né" at bounding box center [977, 160] width 245 height 26
type input "Ủy ban xã cư né"
click at [677, 211] on div "VP Nhận *" at bounding box center [698, 200] width 225 height 24
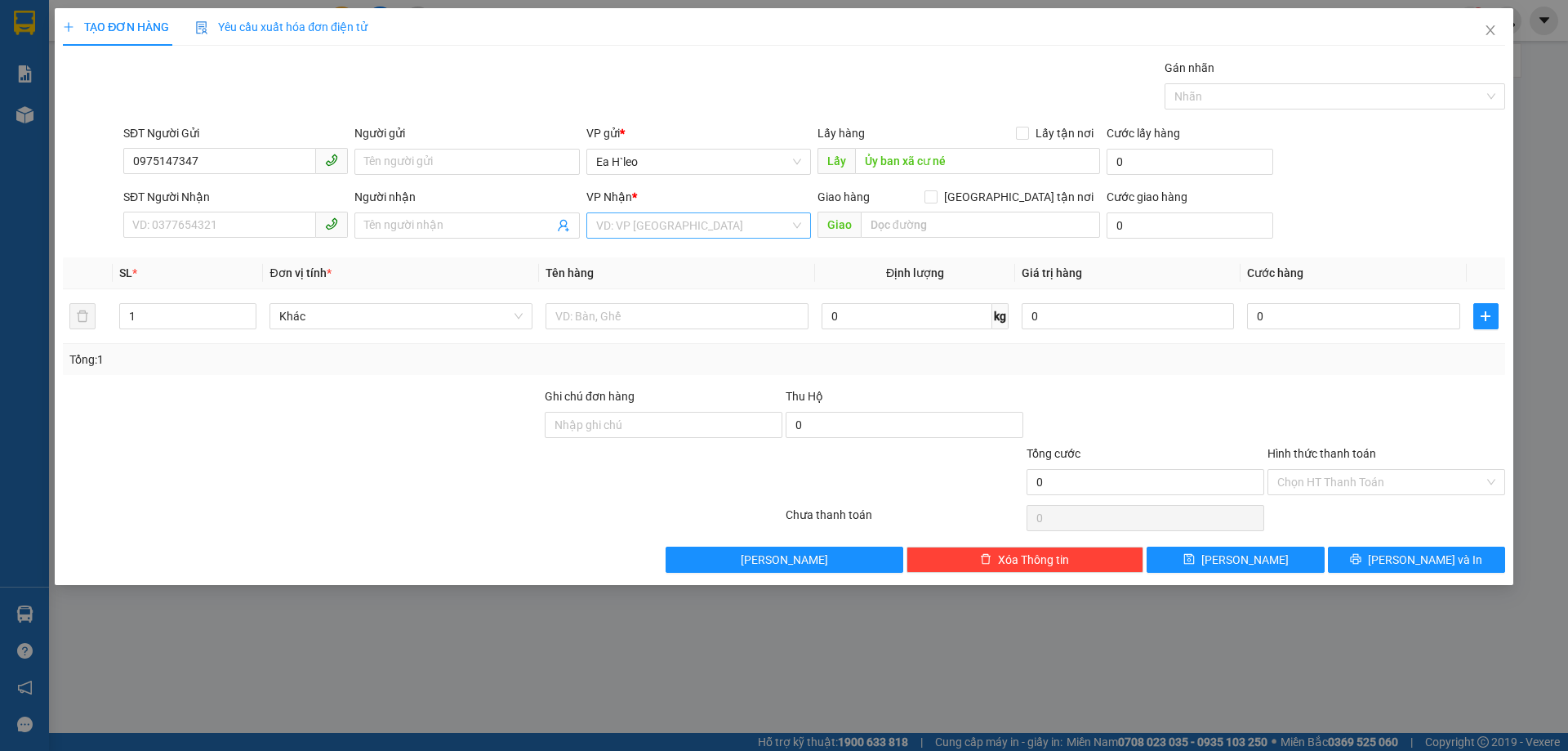
click at [678, 220] on input "search" at bounding box center [693, 225] width 194 height 24
click at [668, 286] on div "Bx Miền Đông" at bounding box center [698, 285] width 205 height 18
drag, startPoint x: 451, startPoint y: 395, endPoint x: 548, endPoint y: 371, distance: 99.9
click at [458, 395] on div at bounding box center [301, 416] width 482 height 57
click at [590, 322] on input "text" at bounding box center [676, 316] width 263 height 26
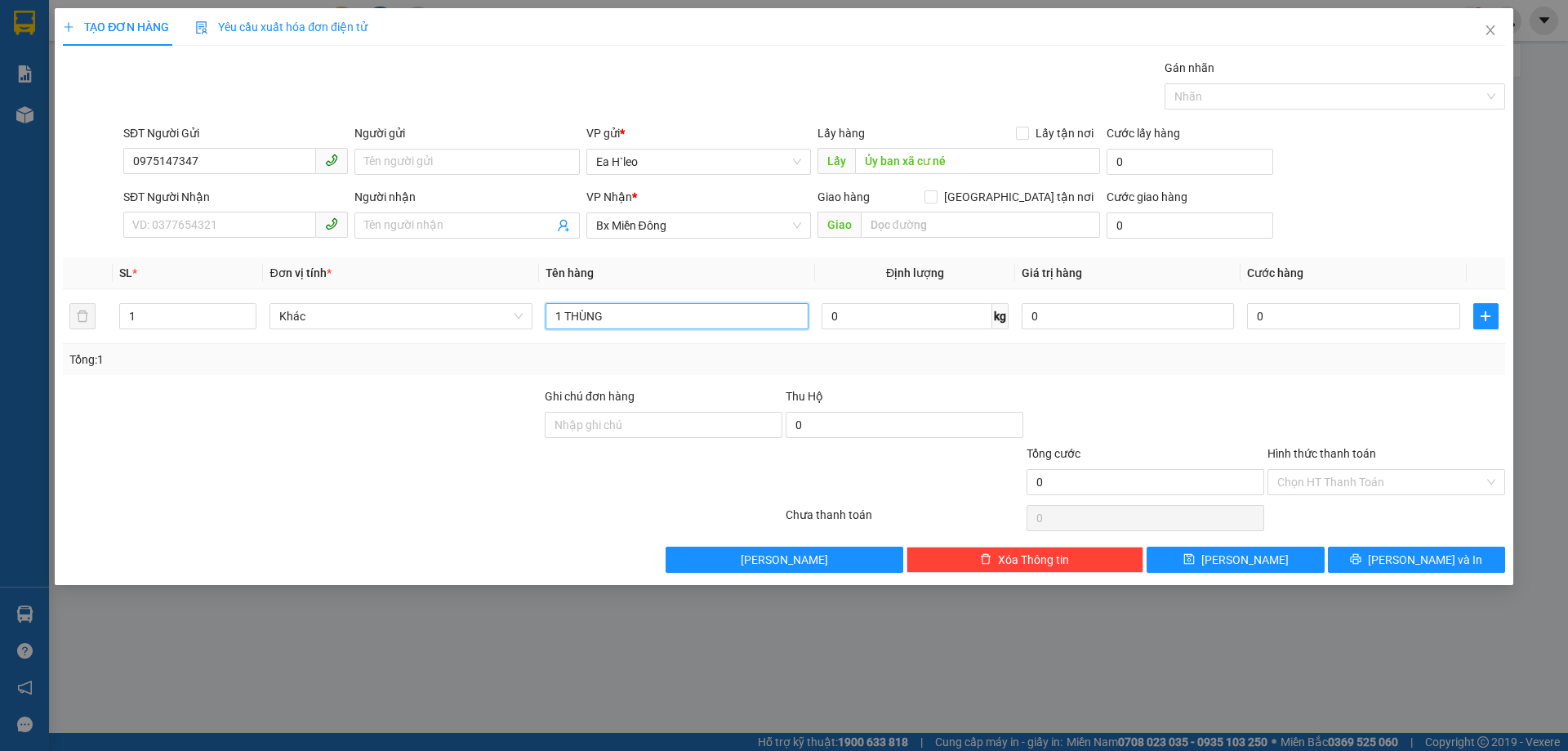
type input "1 THÙNG"
click at [1248, 551] on span "[PERSON_NAME]" at bounding box center [1245, 560] width 88 height 18
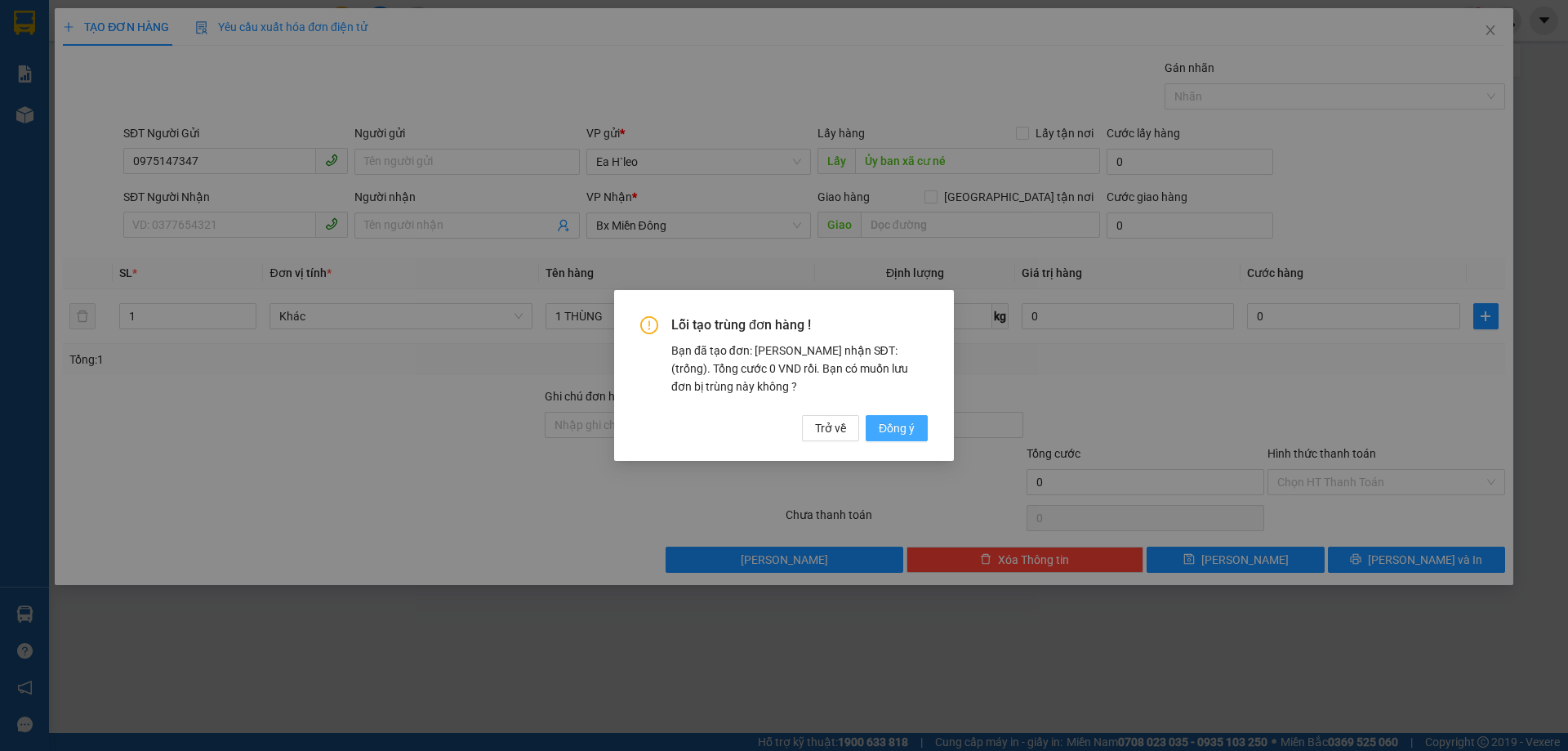
click at [886, 431] on span "Đồng ý" at bounding box center [896, 429] width 36 height 18
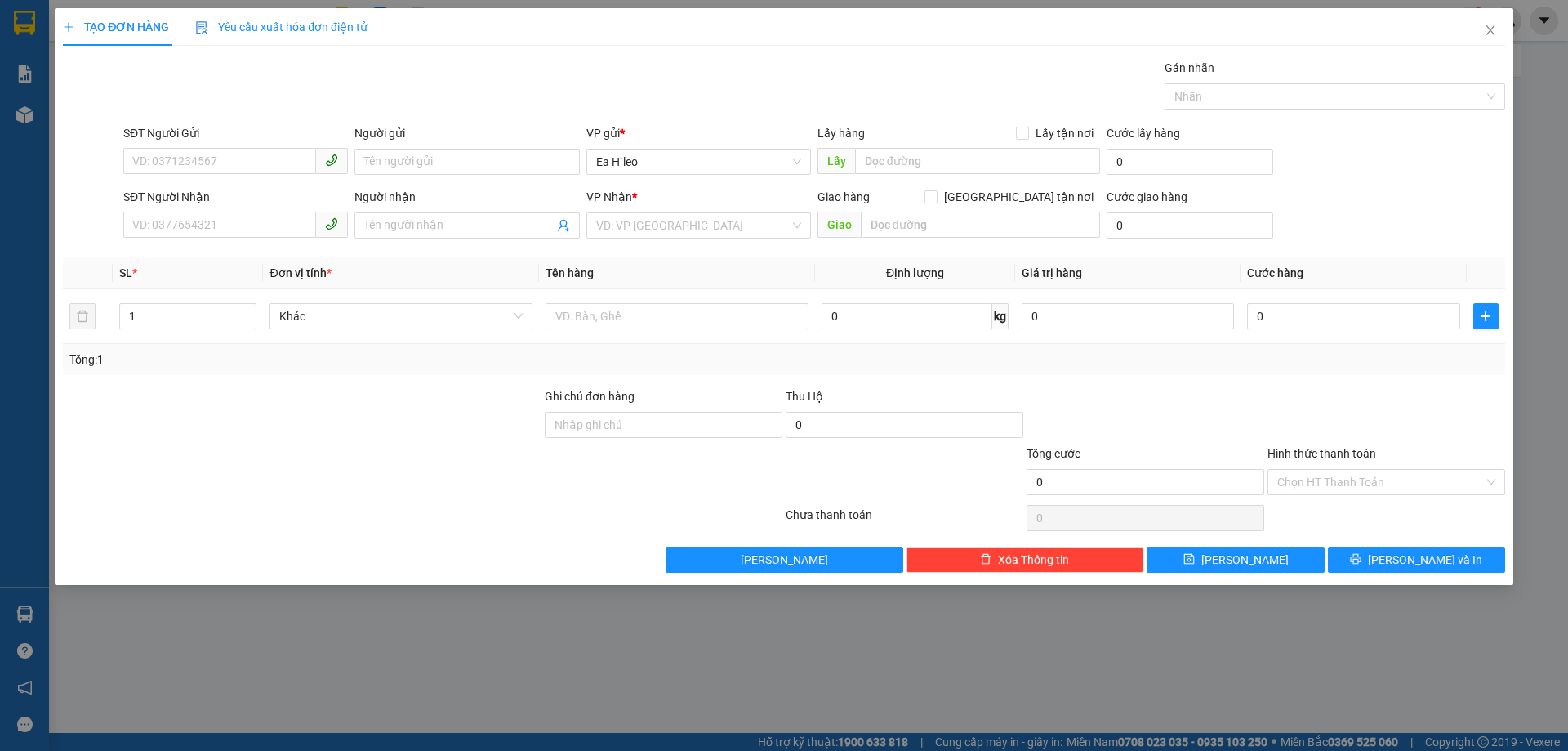
click at [972, 176] on div "Lấy hàng Lấy tận nơi Lấy" at bounding box center [959, 153] width 282 height 57
click at [974, 167] on input "text" at bounding box center [977, 160] width 245 height 26
type input "p"
type input "khách sạn sao mai"
click at [675, 246] on div "Transit Pickup Surcharge Ids Transit Deliver Surcharge Ids Transit Deliver Surc…" at bounding box center [783, 315] width 1442 height 514
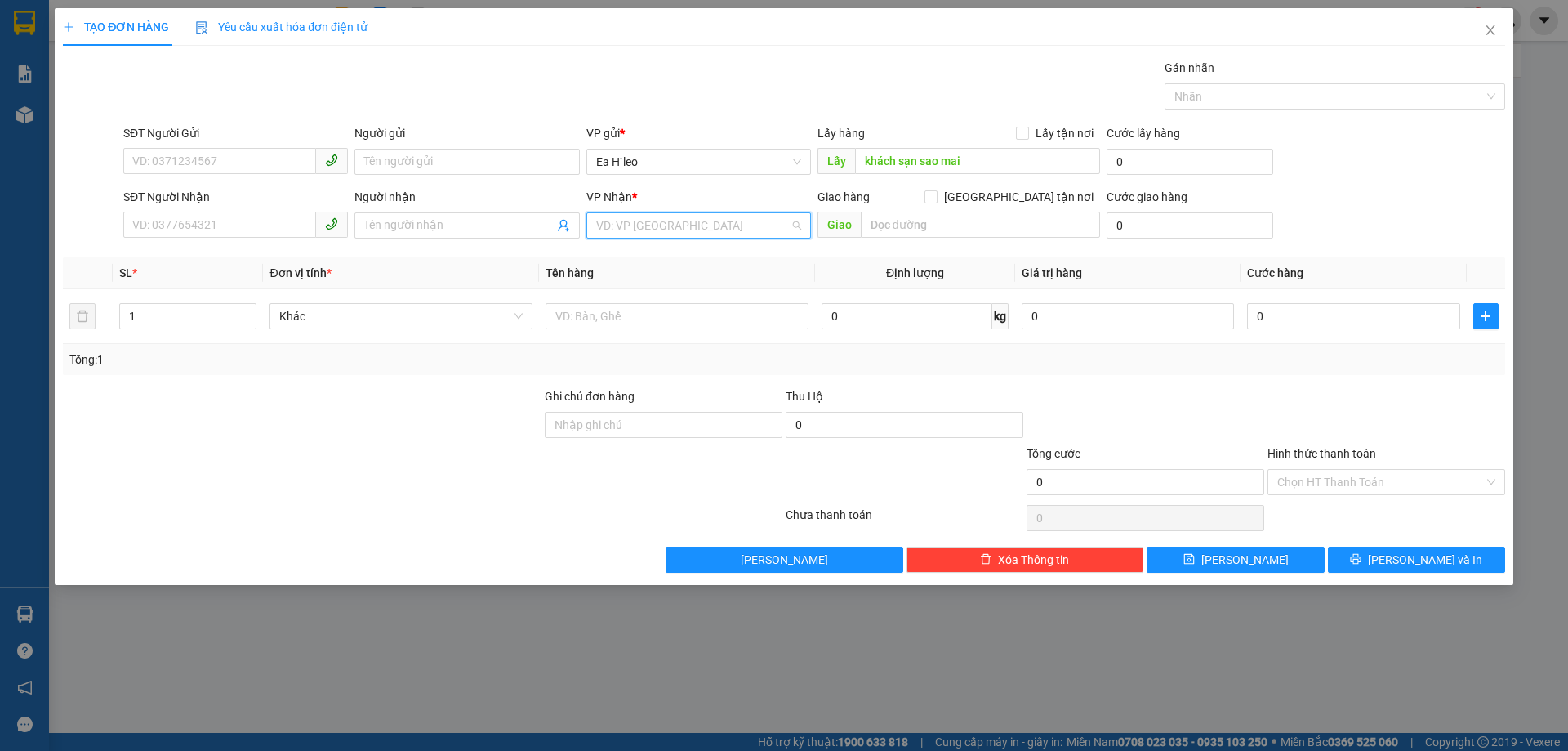
drag, startPoint x: 682, startPoint y: 230, endPoint x: 685, endPoint y: 264, distance: 34.1
click at [683, 229] on input "search" at bounding box center [693, 225] width 194 height 24
click at [679, 288] on div "Bx Miền Đông" at bounding box center [698, 285] width 205 height 18
click at [988, 226] on input "text" at bounding box center [980, 224] width 240 height 26
type input "d"
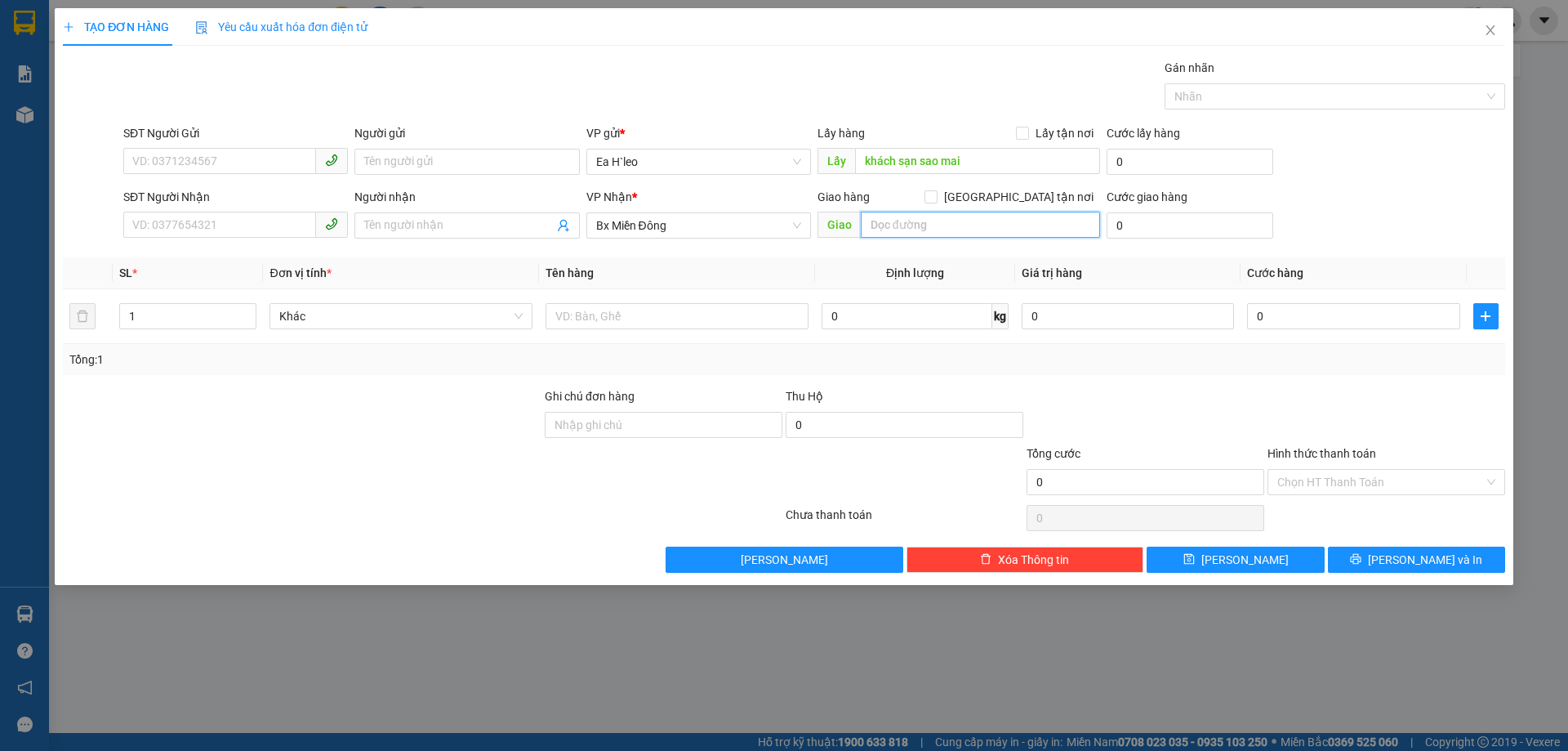
type input "d"
drag, startPoint x: 918, startPoint y: 221, endPoint x: 821, endPoint y: 241, distance: 99.0
click at [821, 241] on div "Giao hàng [GEOGRAPHIC_DATA] tận nơi Giao đồng tiến bù đăng" at bounding box center [959, 216] width 282 height 57
type input "đoàn kết bù đăng"
click at [249, 147] on div "SĐT Người Gửi" at bounding box center [235, 136] width 225 height 24
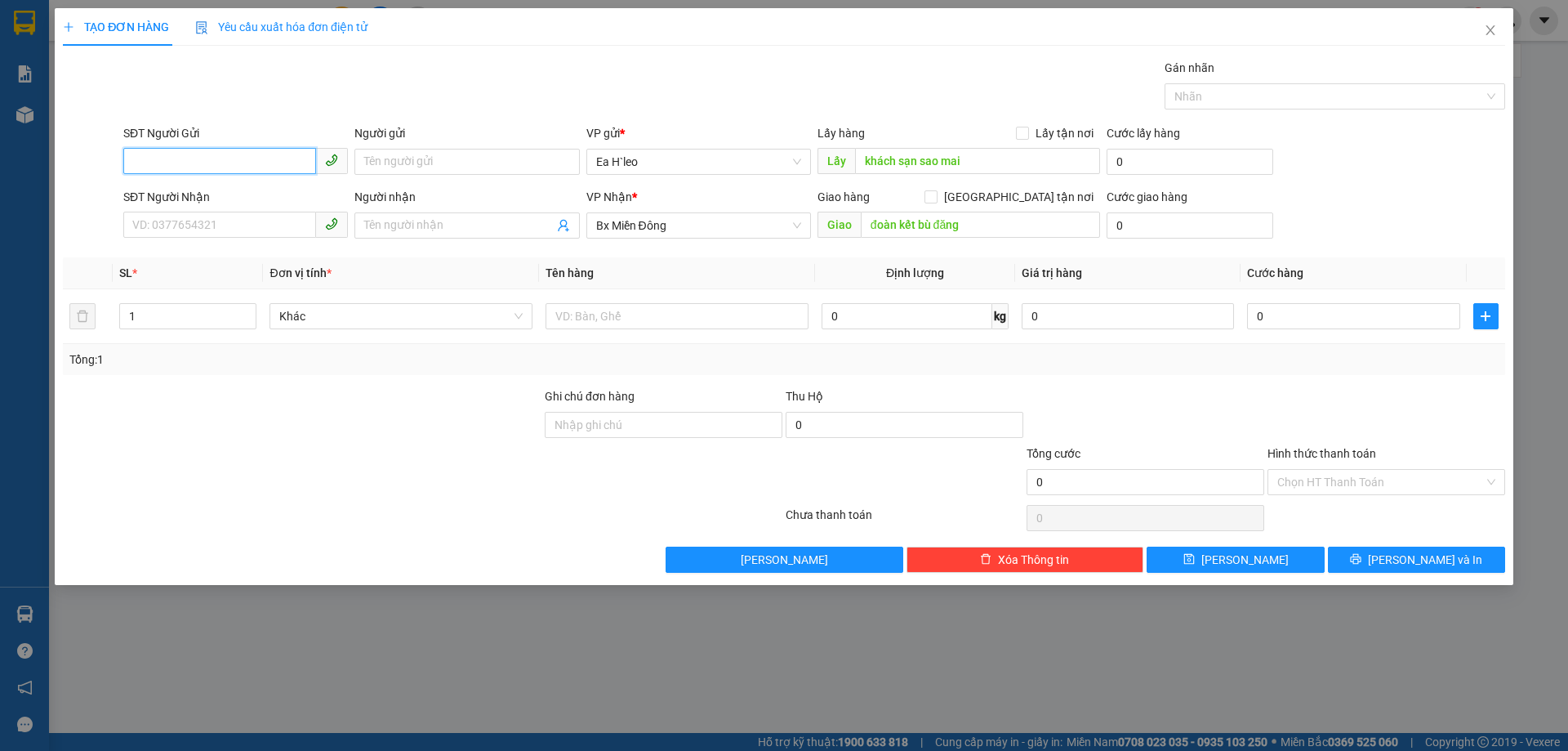
click at [248, 157] on input "SĐT Người Gửi" at bounding box center [220, 160] width 193 height 26
type input "0983800803"
click at [680, 314] on input "text" at bounding box center [676, 316] width 263 height 26
type input "1 tập tài liệu"
click at [1237, 563] on span "[PERSON_NAME]" at bounding box center [1245, 560] width 88 height 18
